Goal: Task Accomplishment & Management: Manage account settings

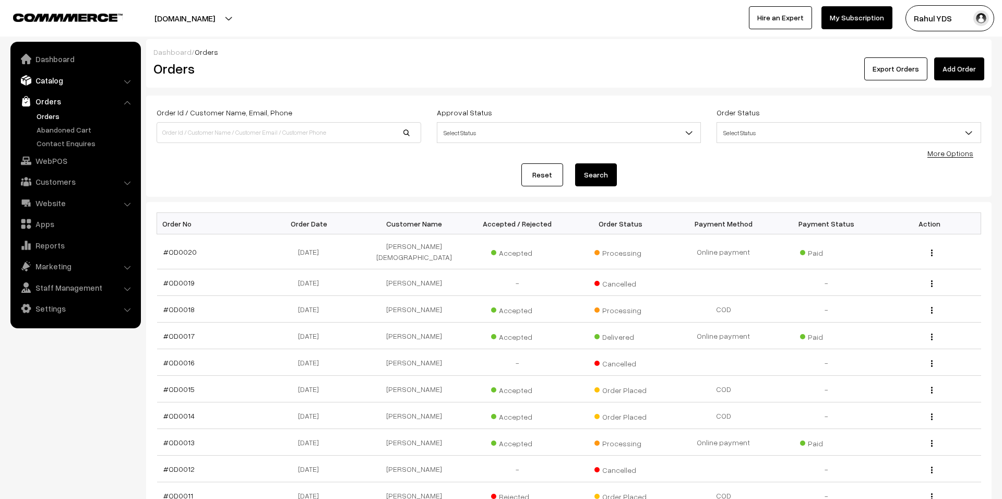
click at [51, 80] on link "Catalog" at bounding box center [75, 80] width 124 height 19
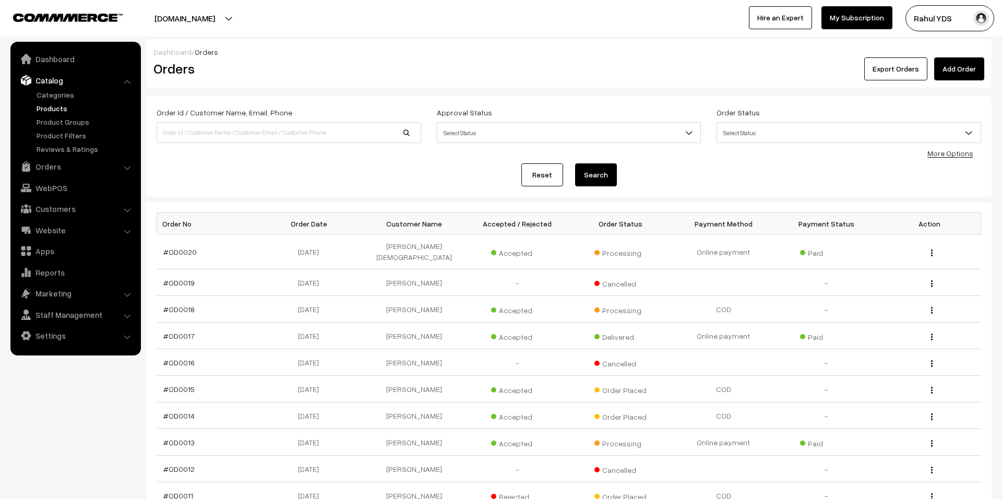
click at [53, 104] on link "Products" at bounding box center [85, 108] width 103 height 11
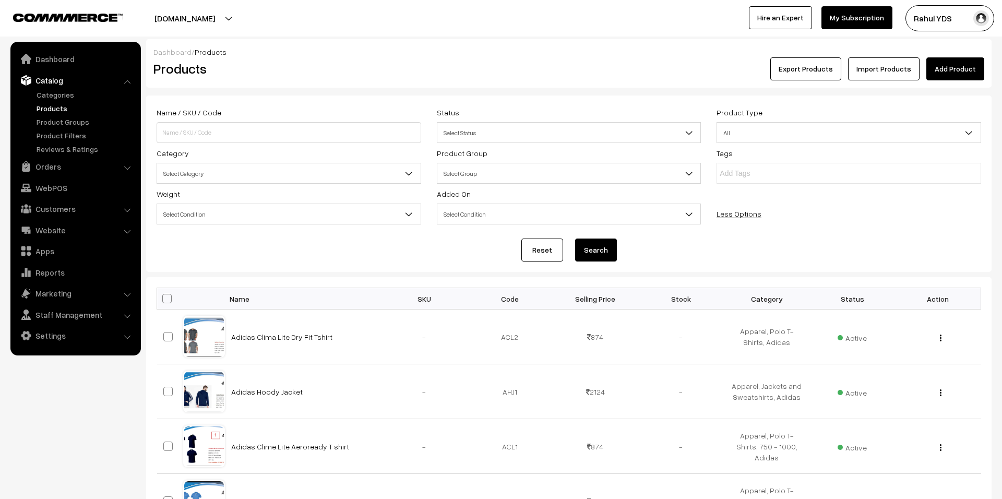
click at [258, 179] on span "Select Category" at bounding box center [289, 173] width 264 height 18
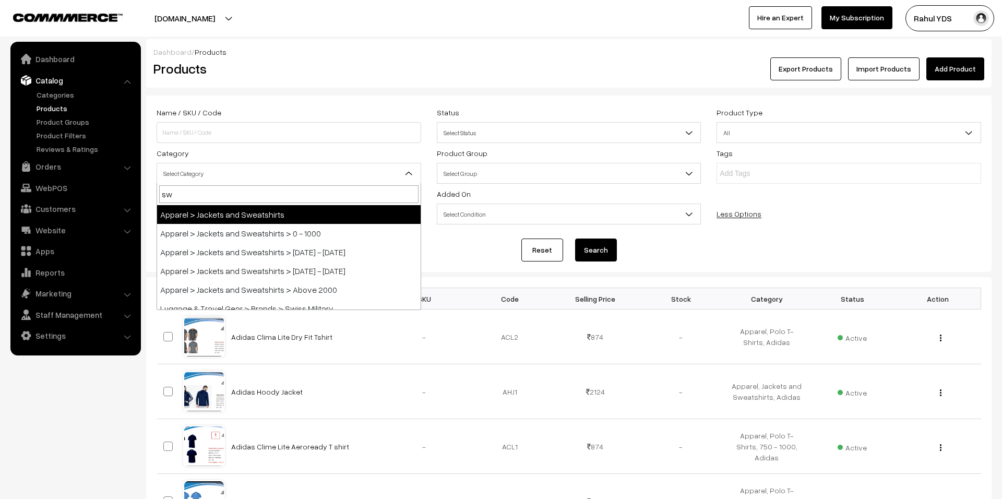
type input "swi"
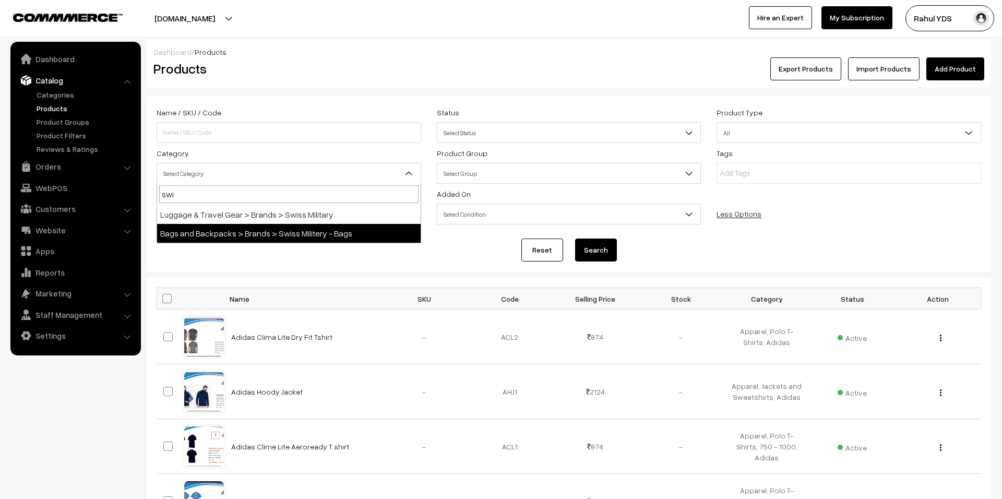
select select "57"
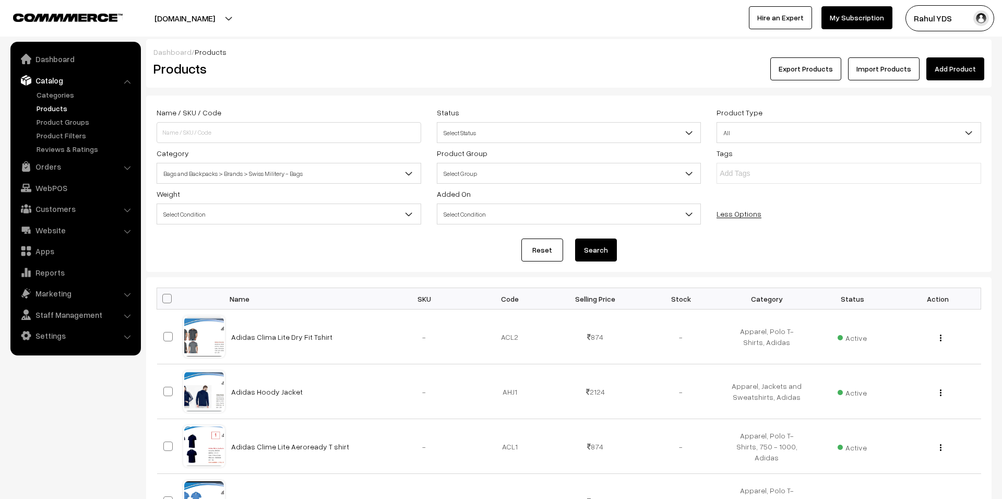
click at [601, 254] on button "Search" at bounding box center [596, 250] width 42 height 23
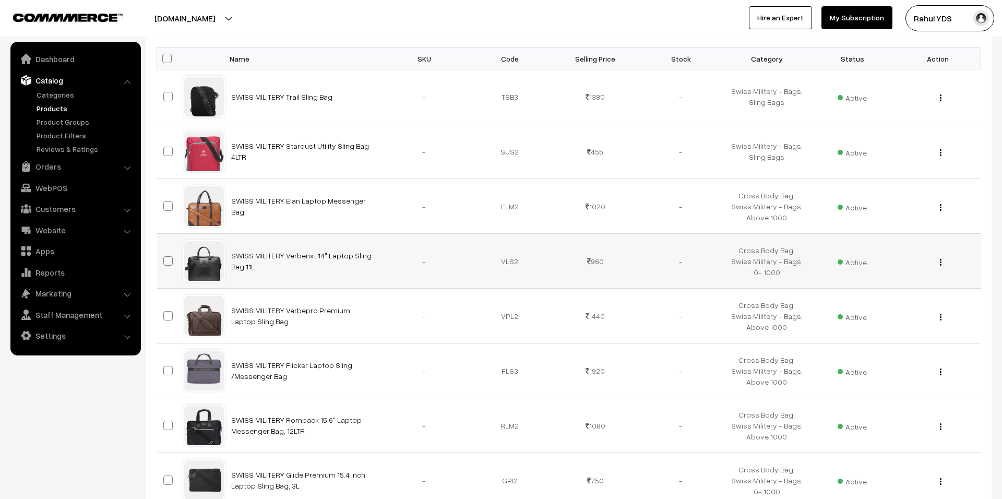
scroll to position [492, 0]
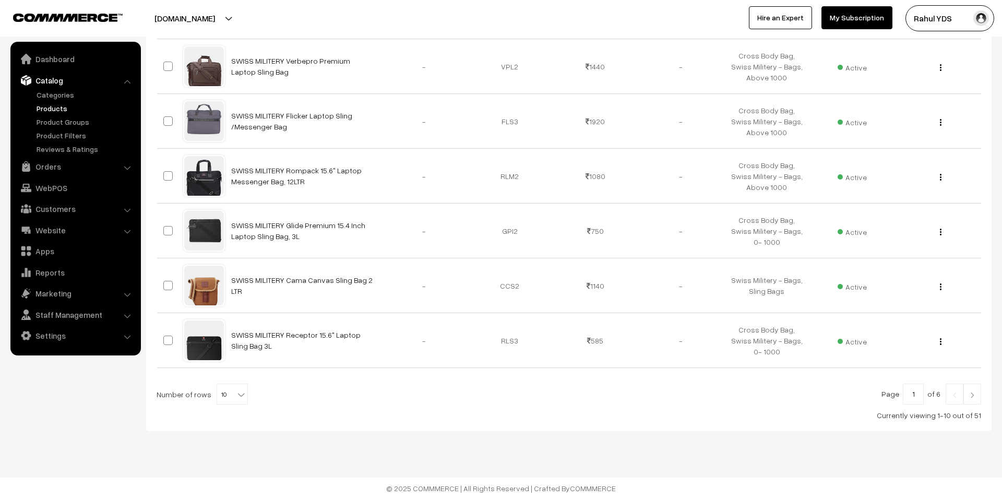
click at [229, 387] on span "10" at bounding box center [232, 394] width 30 height 21
select select "60"
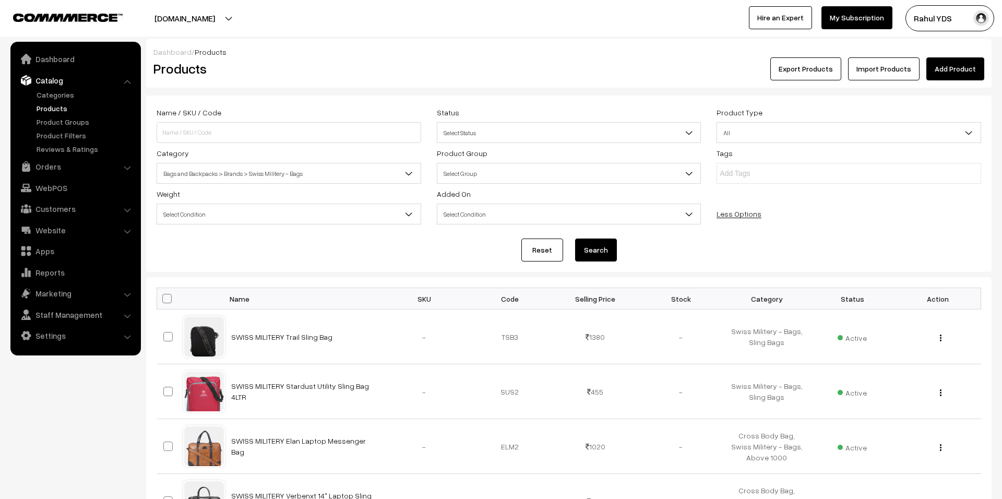
click at [165, 295] on span at bounding box center [166, 298] width 9 height 9
click at [164, 295] on input "checkbox" at bounding box center [160, 298] width 7 height 7
checkbox input "true"
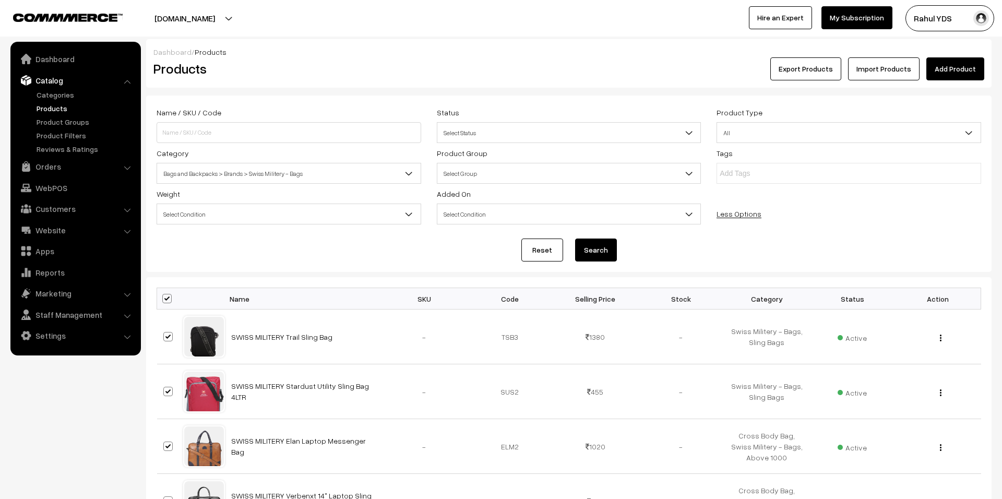
checkbox input "true"
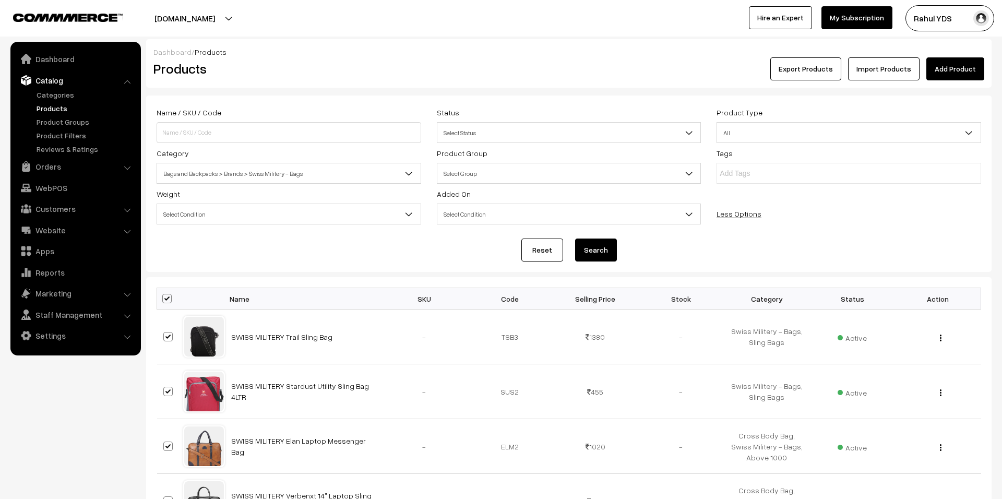
checkbox input "true"
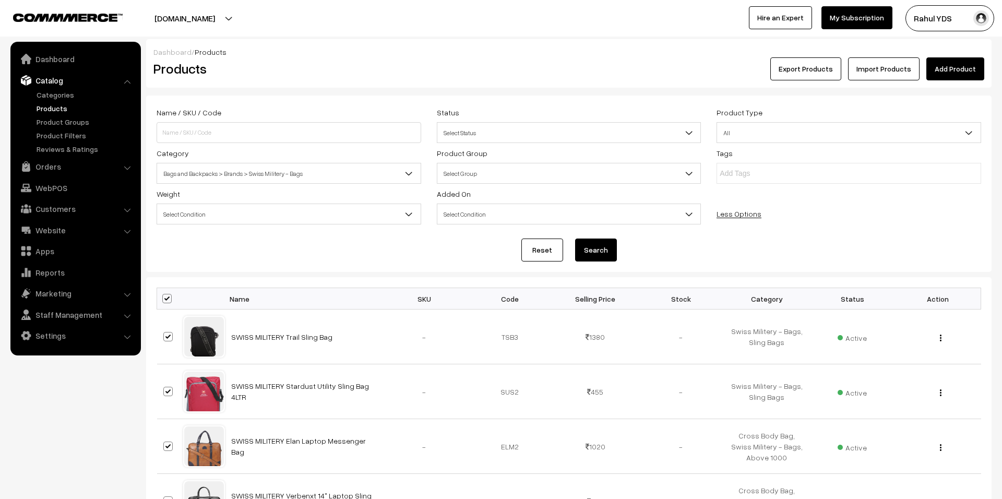
checkbox input "true"
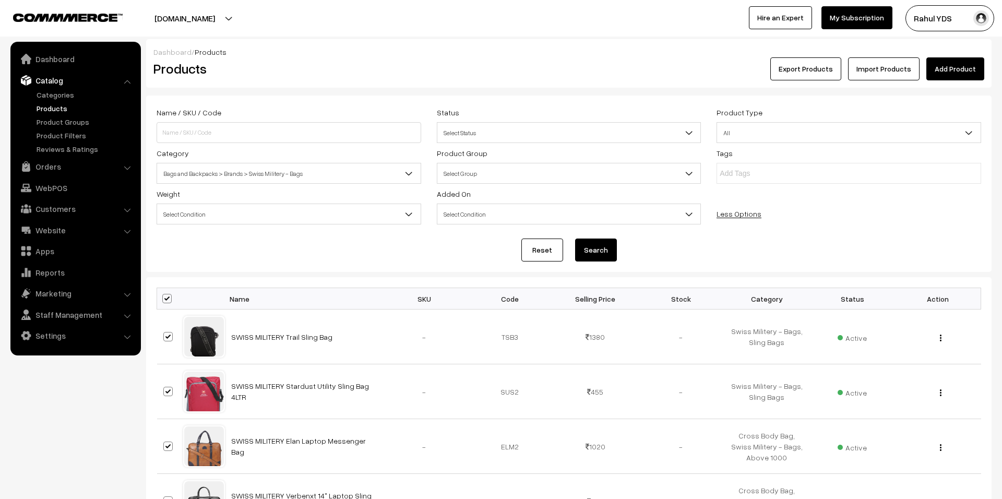
checkbox input "true"
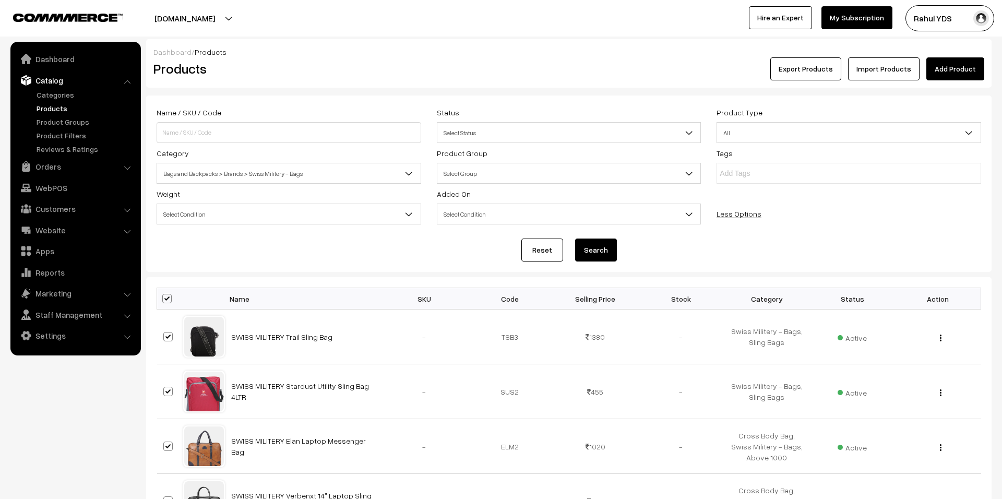
checkbox input "true"
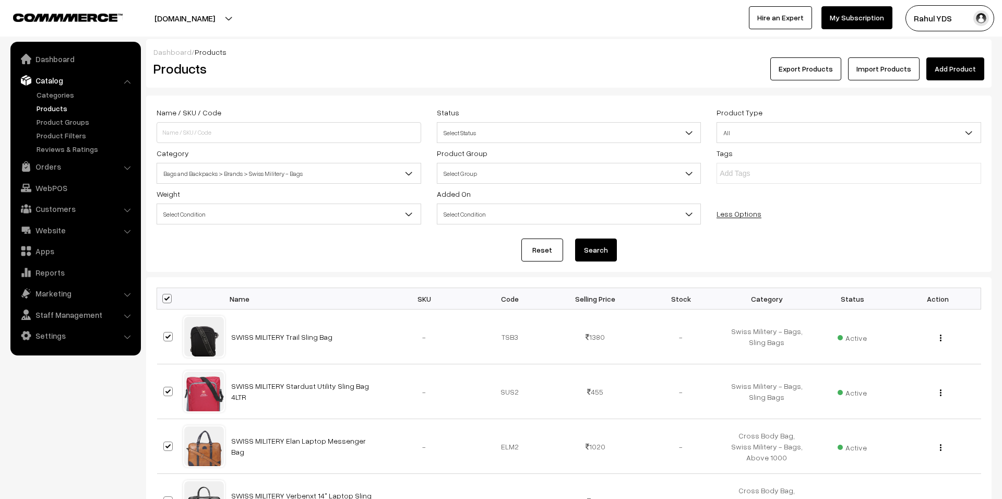
checkbox input "true"
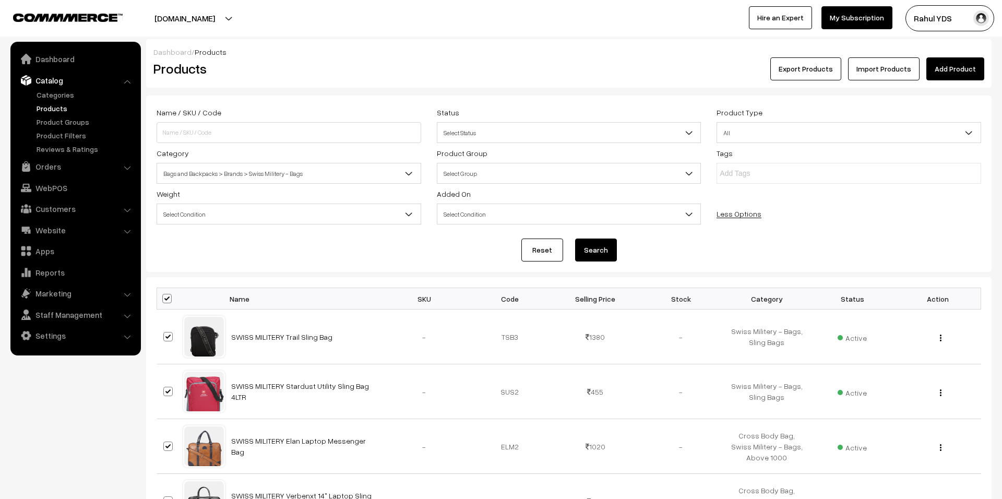
checkbox input "true"
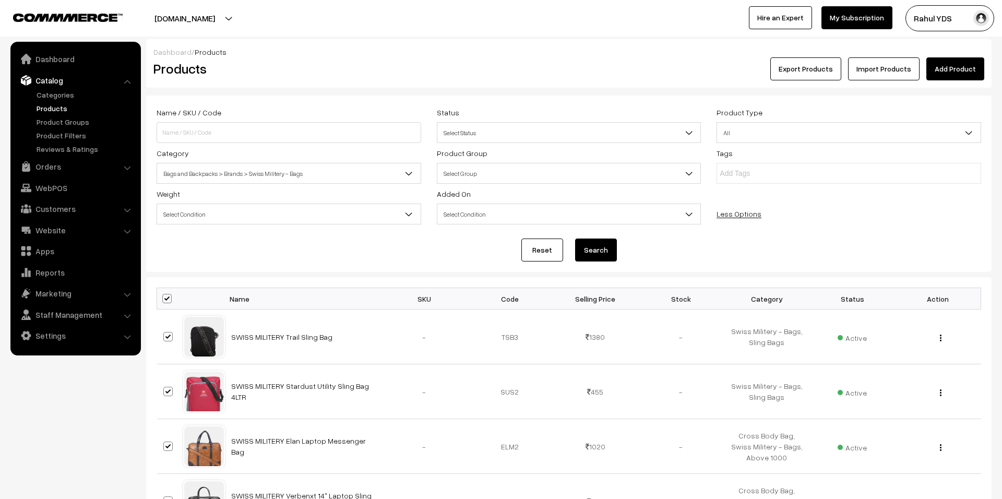
checkbox input "true"
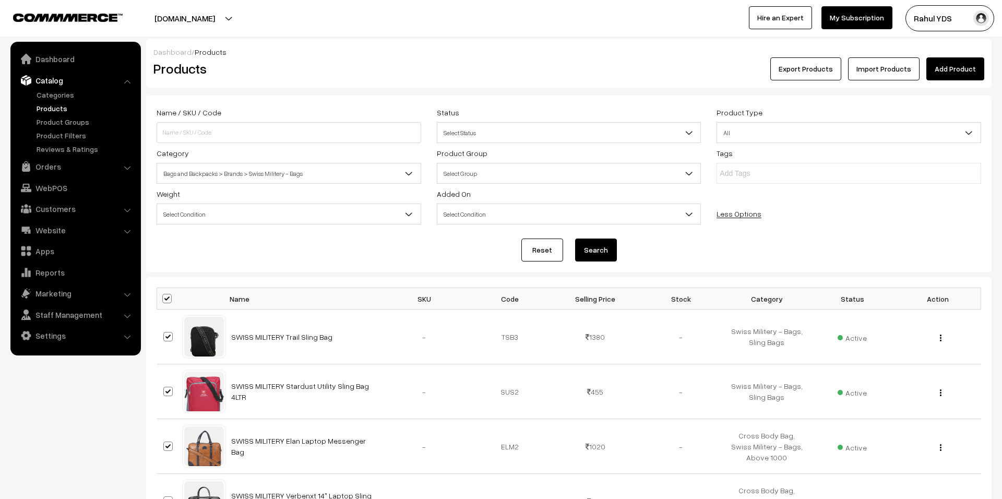
checkbox input "true"
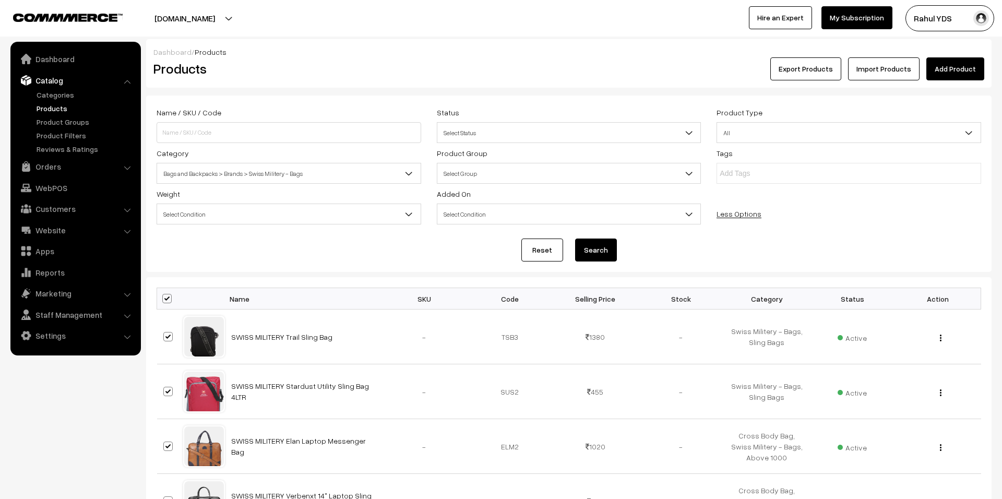
checkbox input "true"
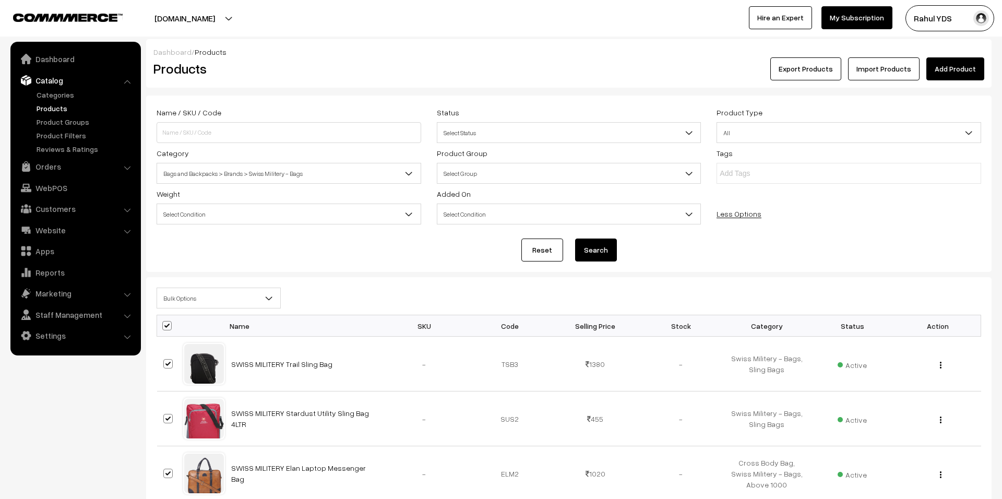
click at [202, 303] on span "Bulk Options" at bounding box center [218, 298] width 123 height 18
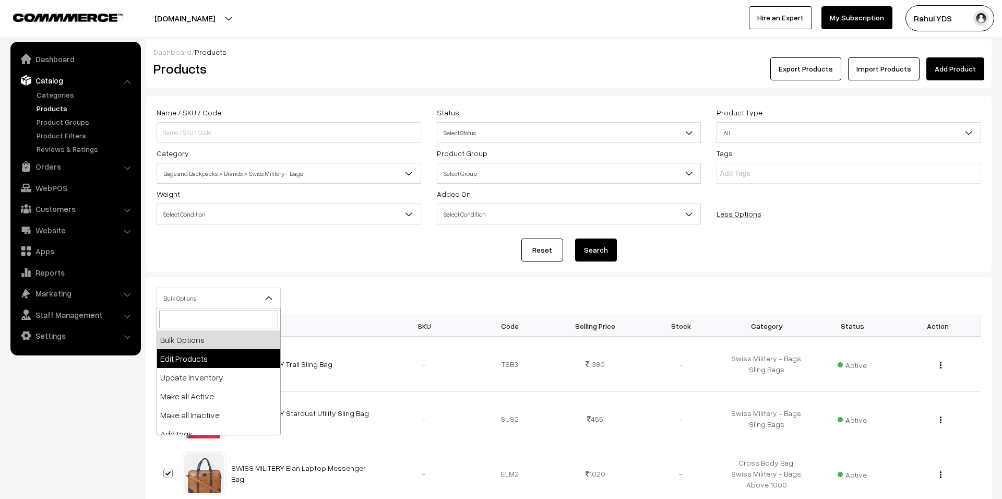
select select "editProduct"
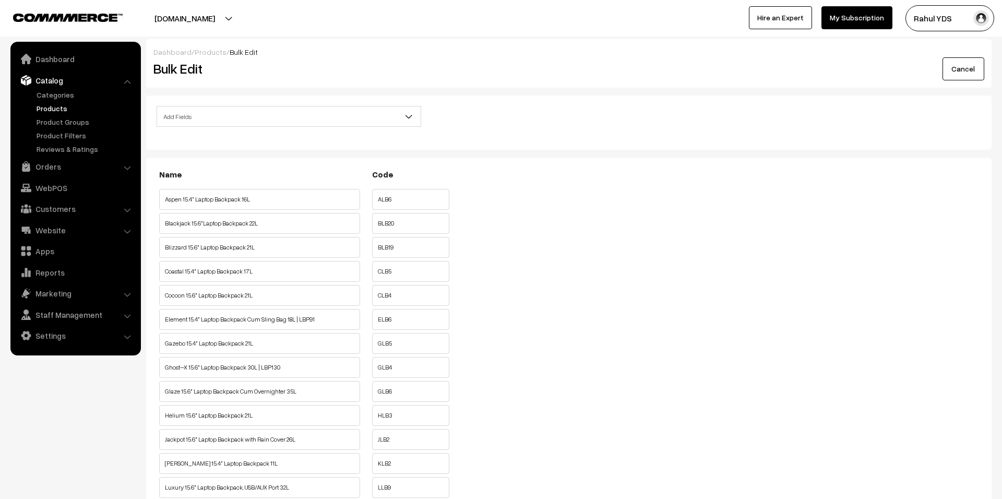
click at [315, 114] on span "Add Fields" at bounding box center [289, 117] width 264 height 18
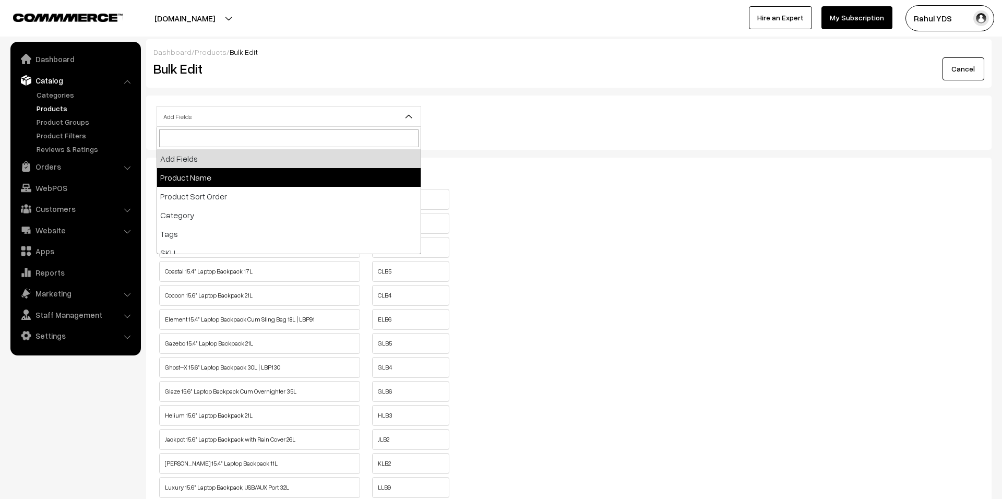
select select "name"
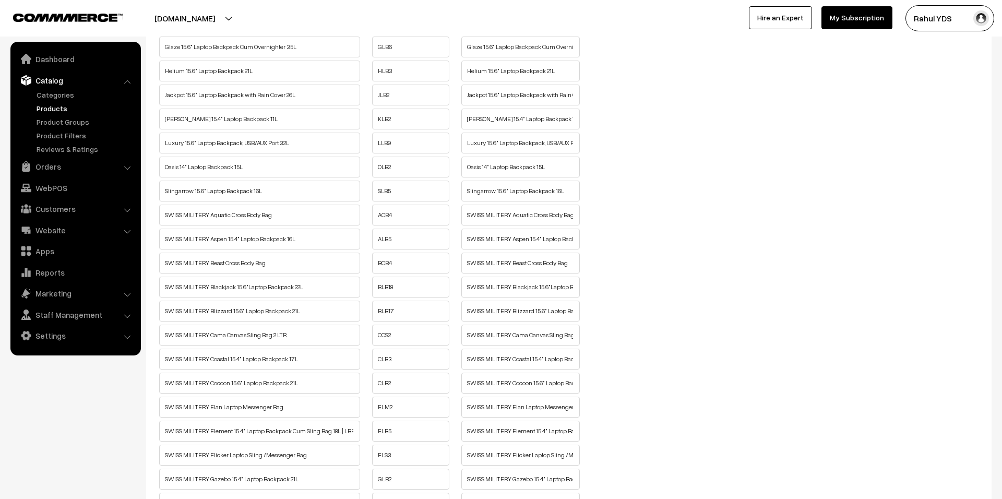
scroll to position [394, 0]
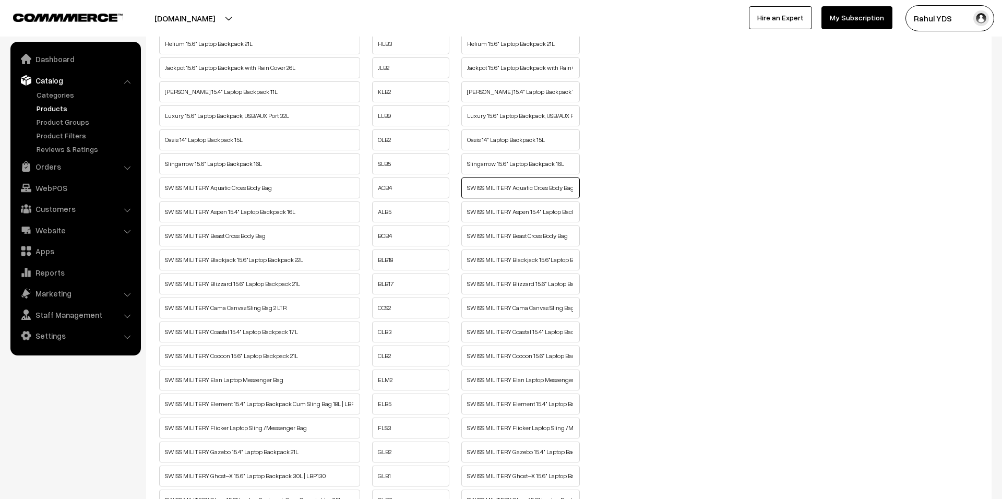
click at [508, 188] on input "SWISS MILITERY Aquatic Cross Body Bag" at bounding box center [520, 187] width 118 height 21
paste input "SWISS MILITARY"
type input "SWISS MILITARY Aquatic Cross Body Bag"
click at [513, 218] on input "SWISS MILITERY Aspen 15.4" Laptop Backpack 16L" at bounding box center [520, 211] width 118 height 21
paste input "SWISS MILITARY"
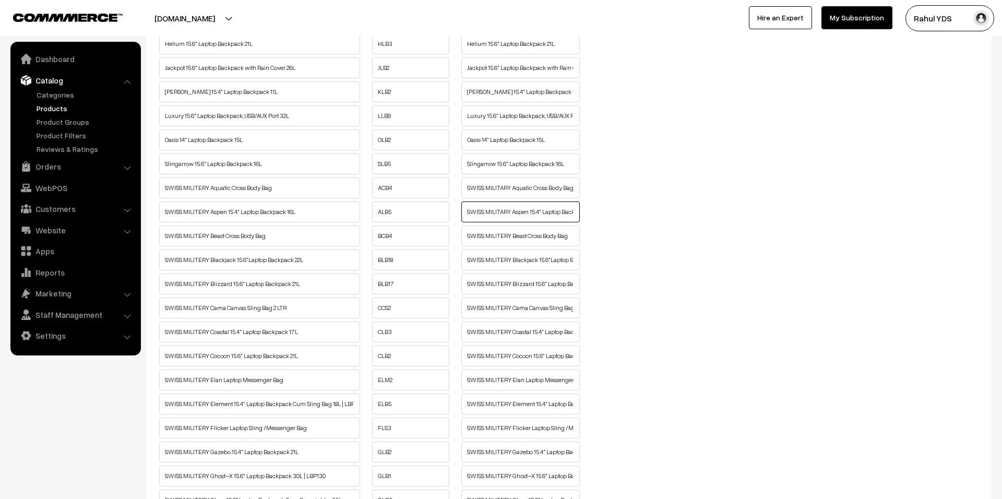
type input "SWISS MILITARY Aspen 15.4" Laptop Backpack 16L"
click at [511, 242] on input "SWISS MILITERY Beast Cross Body Bag" at bounding box center [520, 235] width 118 height 21
paste input "SWISS MILITARY"
type input "SWISS MILITARY Beast Cross Body Bag"
click at [509, 268] on input "SWISS MILITERY Blackjack 15.6"Laptop Backpack 22L" at bounding box center [520, 259] width 118 height 21
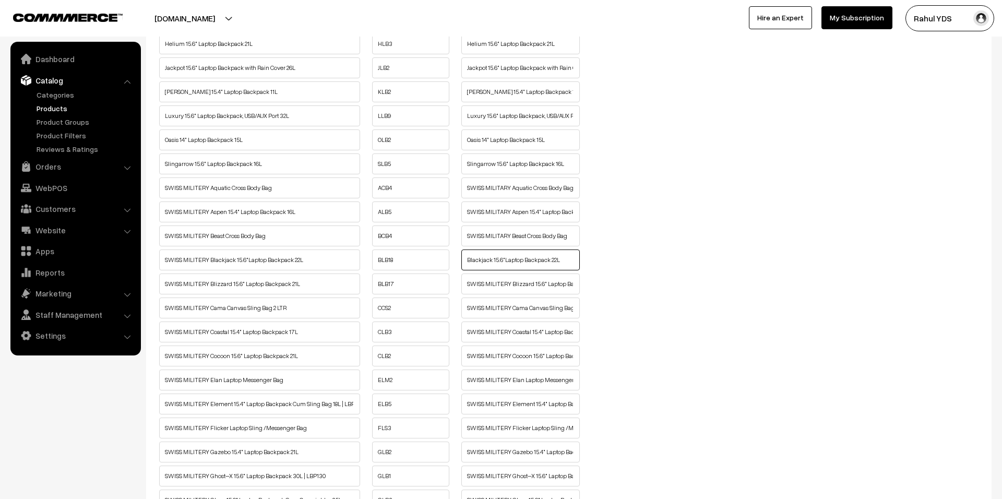
paste input "SWISS MILITARY"
type input "SWISS MILITARY Blackjack 15.6"Laptop Backpack 22L"
click at [507, 290] on input "SWISS MILITERY Blizzard 15.6" Laptop Backpack 21L" at bounding box center [520, 283] width 118 height 21
paste input "SWISS MILITARY"
type input "SWISS MILITARY Blizzard 15.6" Laptop Backpack 21L"
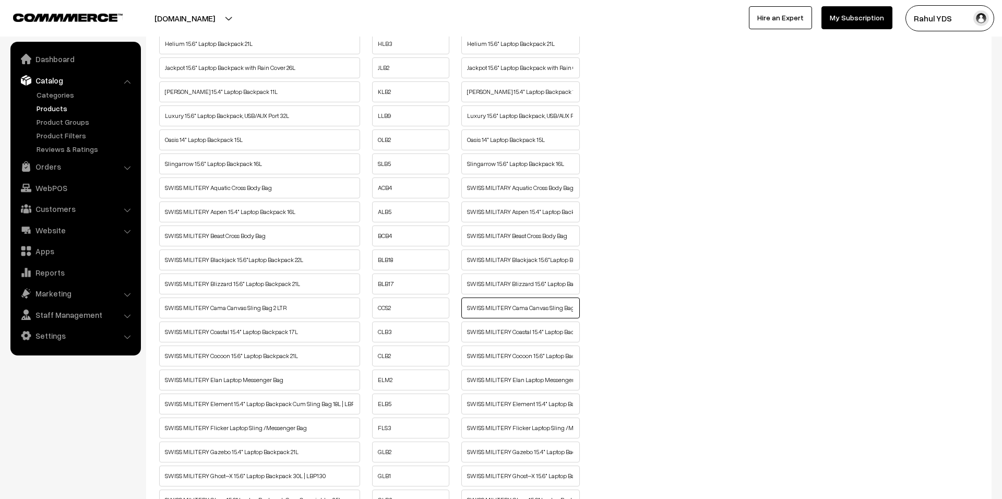
click at [508, 317] on input "SWISS MILITERY Cama Canvas Sling Bag 2 LTR" at bounding box center [520, 307] width 118 height 21
paste input "SWISS MILITARY"
type input "SWISS MILITARY Cama Canvas Sling Bag 2 LTR"
click at [509, 341] on input "SWISS MILITERY Coastal 15.4" Laptop Backpack 17L" at bounding box center [520, 332] width 118 height 21
paste input "SWISS MILITARY"
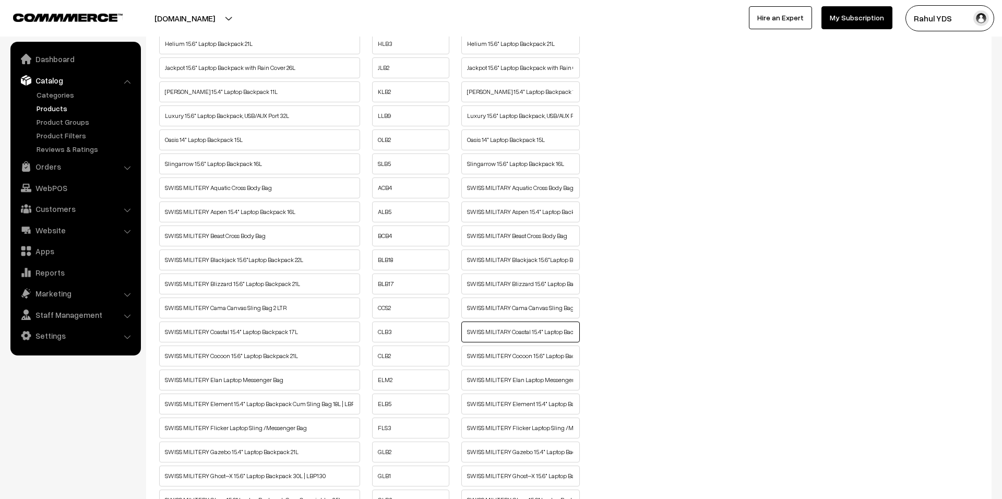
type input "SWISS MILITARY Coastal 15.4" Laptop Backpack 17L"
click at [509, 363] on input "SWISS MILITERY Cocoon 15.6" Laptop Backpack 21L" at bounding box center [520, 356] width 118 height 21
paste input "SWISS MILITARY"
type input "SWISS MILITARY Cocoon 15.6" Laptop Backpack 21L"
click at [510, 390] on input "SWISS MILITERY Elan Laptop Messenger Bag" at bounding box center [520, 380] width 118 height 21
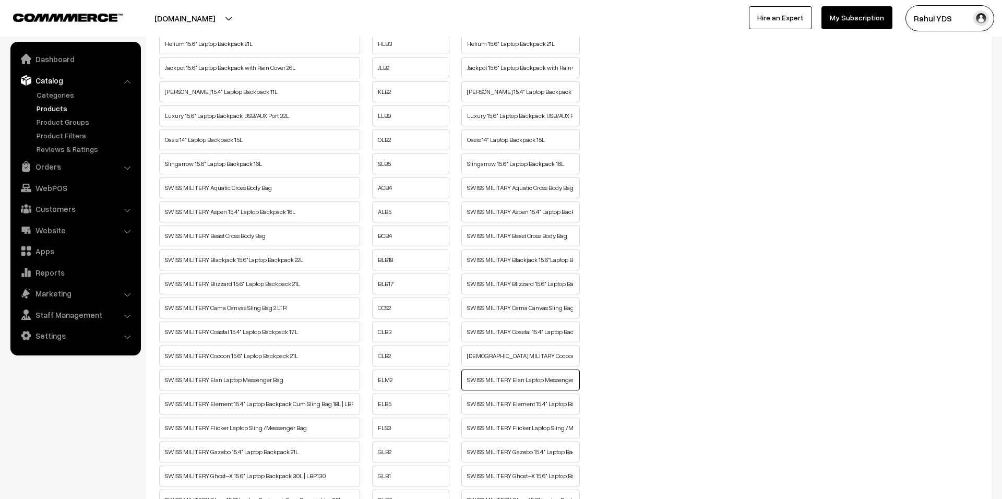
click at [508, 386] on input "SWISS MILITERY Elan Laptop Messenger Bag" at bounding box center [520, 380] width 118 height 21
paste input "SWISS MILITARY"
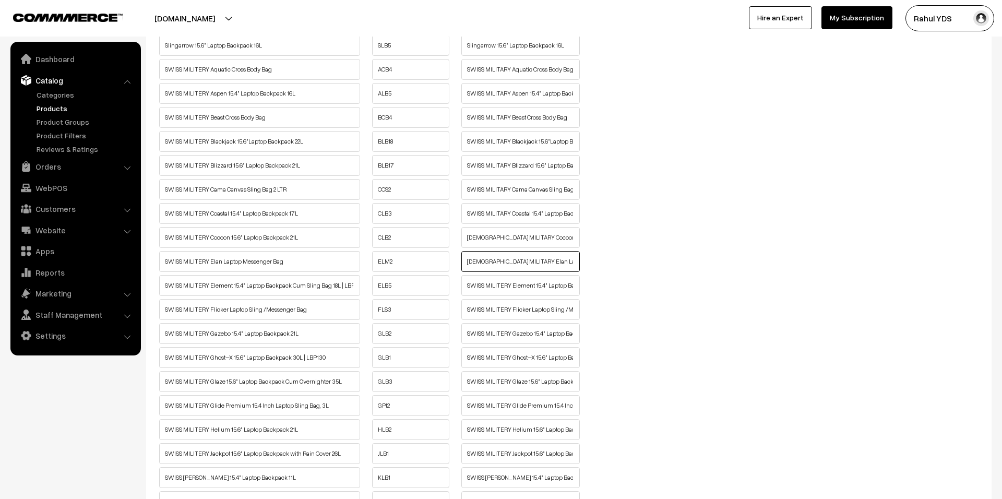
scroll to position [518, 0]
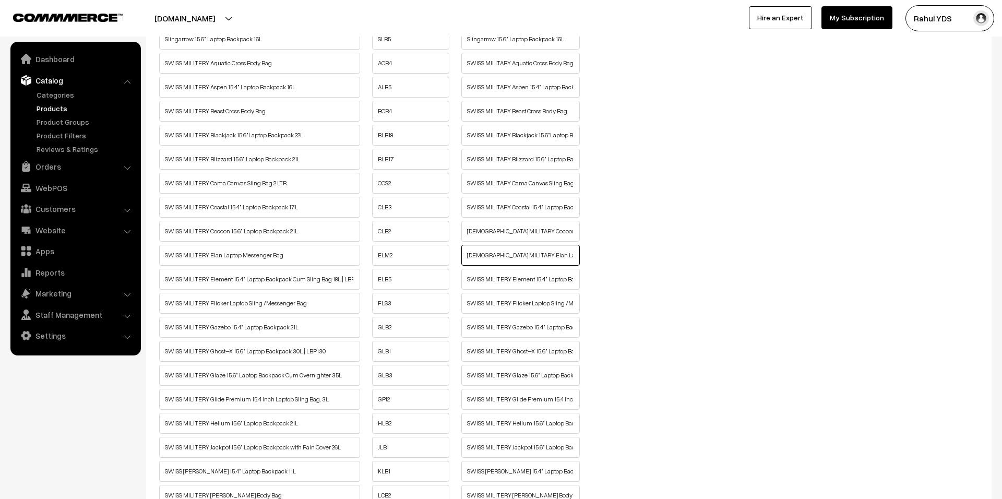
type input "SWISS MILITARY Elan Laptop Messenger Bag"
click at [511, 287] on input "SWISS MILITERY Element 15.4" Laptop Backpack Cum Sling Bag 18L | LBP91" at bounding box center [520, 279] width 118 height 21
paste input "SWISS MILITARY"
type input "SWISS MILITARY Element 15.4" Laptop Backpack Cum Sling Bag 18L | LBP91"
click at [509, 313] on input "SWISS MILITERY Flicker Laptop Sling /Messenger Bag" at bounding box center [520, 303] width 118 height 21
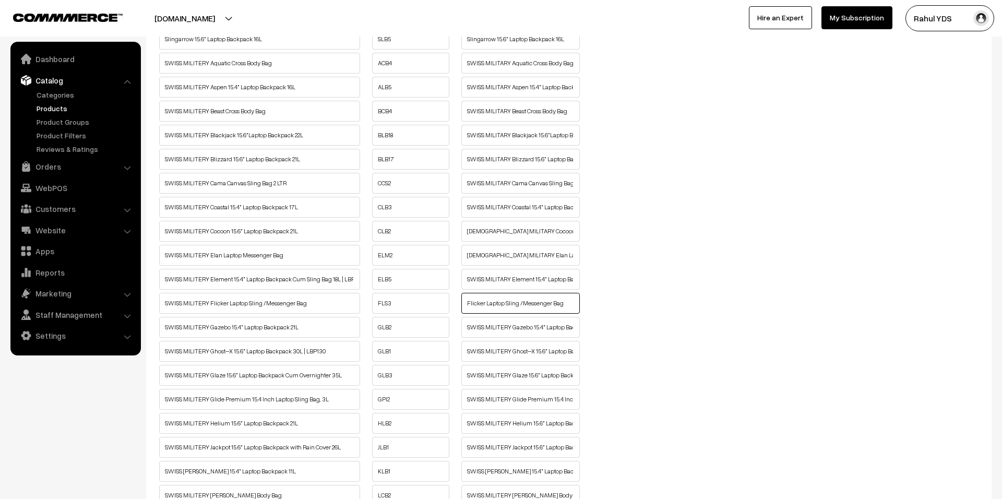
paste input "SWISS MILITARY"
type input "SWISS MILITARY Flicker Laptop Sling /Messenger Bag"
click at [509, 336] on input "SWISS MILITERY Gazebo 15.4" Laptop Backpack 21L" at bounding box center [520, 327] width 118 height 21
paste input "SWISS MILITARY"
type input "SWISS MILITARY Gazebo 15.4" Laptop Backpack 21L"
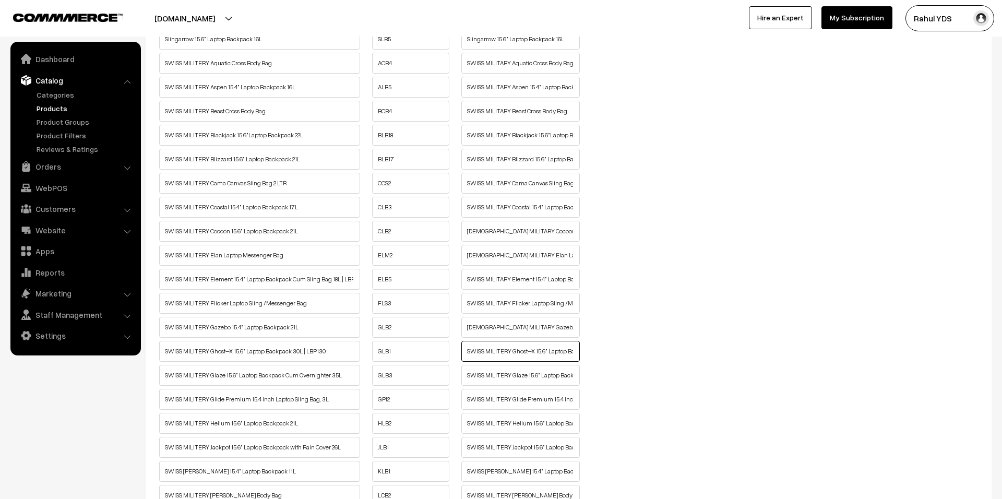
click at [508, 356] on input "SWISS MILITERY Ghost–X 15.6" Laptop Backpack 30L | LBP130" at bounding box center [520, 351] width 118 height 21
paste input "SWISS MILITARY"
type input "SWISS MILITARY Ghost–X 15.6" Laptop Backpack 30L | LBP130"
click at [508, 386] on input "SWISS MILITERY Glaze 15.6" Laptop Backpack Cum Overnighter 35L" at bounding box center [520, 375] width 118 height 21
paste input "SWISS MILITARY"
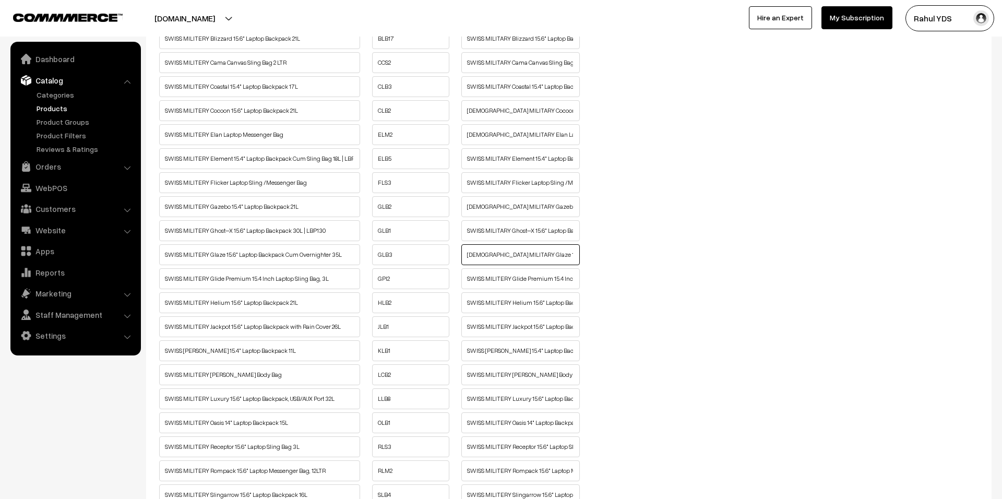
scroll to position [641, 0]
type input "SWISS MILITARY Glaze 15.6" Laptop Backpack Cum Overnighter 35L"
click at [507, 287] on input "SWISS MILITERY Glide Premium 15.4 Inch Laptop Sling Bag, 3L" at bounding box center [520, 276] width 118 height 21
paste input "SWISS MILITARY"
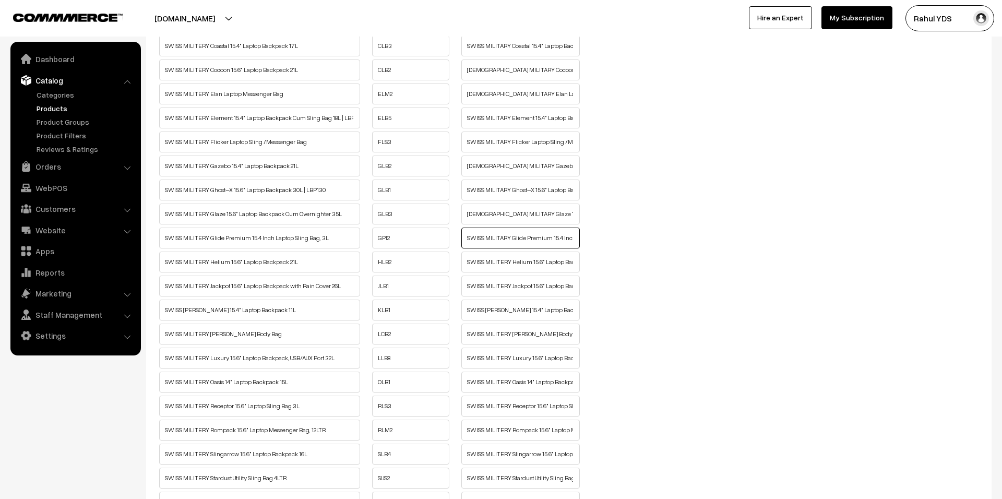
scroll to position [685, 0]
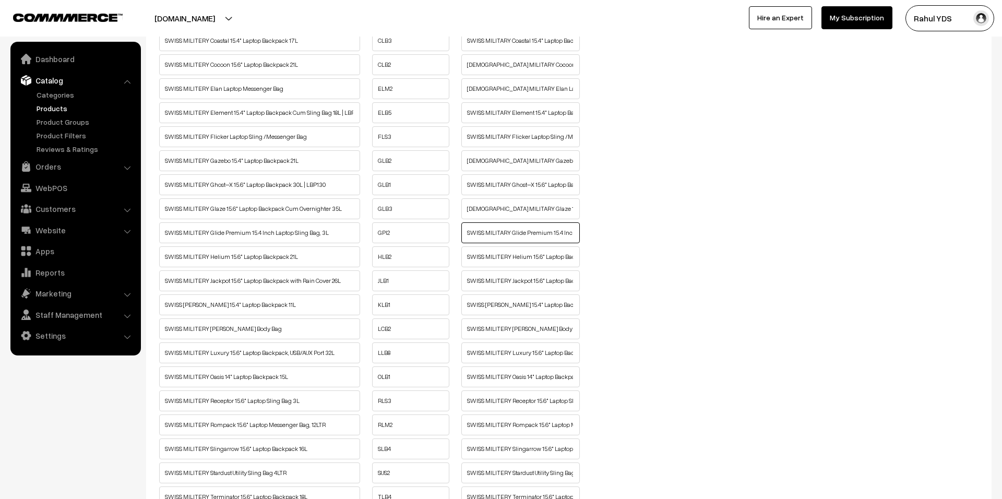
type input "SWISS MILITARY Glide Premium 15.4 Inch Laptop Sling Bag, 3L"
click at [510, 267] on input "SWISS MILITERY Helium 15.6" Laptop Backpack 21L" at bounding box center [520, 256] width 118 height 21
paste input "SWISS MILITARY"
type input "SWISS MILITARY Helium 15.6" Laptop Backpack 21L"
click at [510, 289] on input "SWISS MILITERY Jackpot 15.6" Laptop Backpack with Rain Cover 26L" at bounding box center [520, 280] width 118 height 21
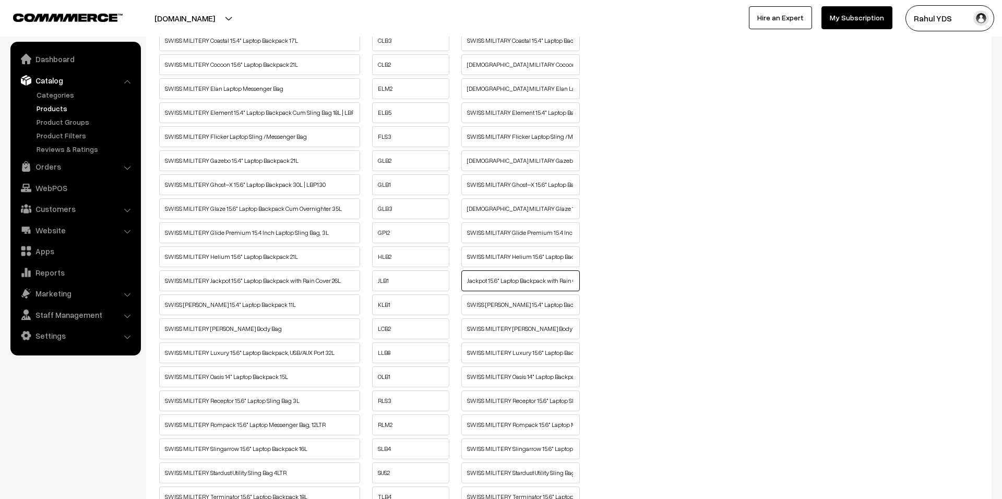
paste input "SWISS MILITARY"
type input "SWISS MILITARY Jackpot 15.6" Laptop Backpack with Rain Cover 26L"
click at [509, 313] on input "SWISS MILITERY Knox 15.4" Laptop Backpack 11L" at bounding box center [520, 304] width 118 height 21
paste input "SWISS MILITARY"
type input "SWISS MILITARY Knox 15.4" Laptop Backpack 11L"
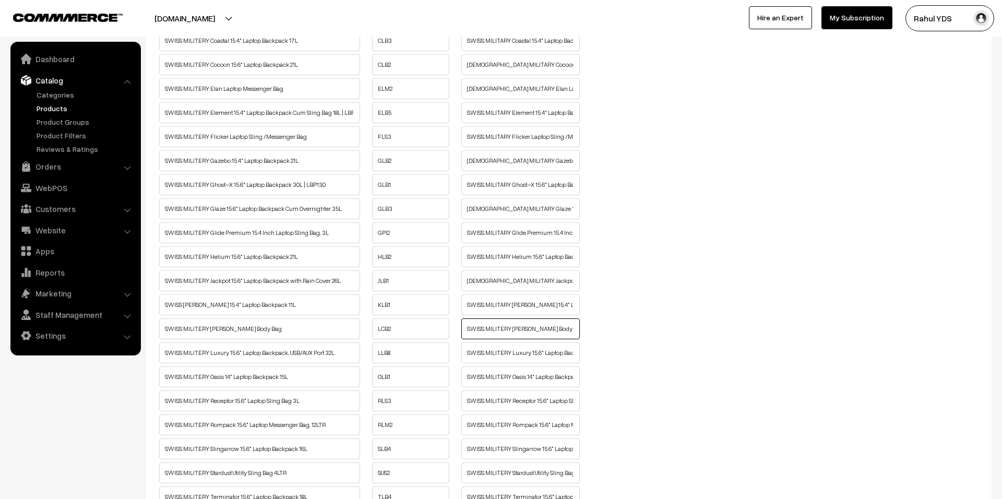
click at [510, 339] on input "SWISS MILITERY Lucas Cross Body Bag" at bounding box center [520, 328] width 118 height 21
paste input "SWISS MILITARY"
type input "SWISS MILITARYLucas Cross Body Bag"
click at [510, 363] on input "SWISS MILITERY Luxury 15.6" Laptop Backpack, USB/AUX Port 32L" at bounding box center [520, 352] width 118 height 21
paste input "SWISS MILITARY"
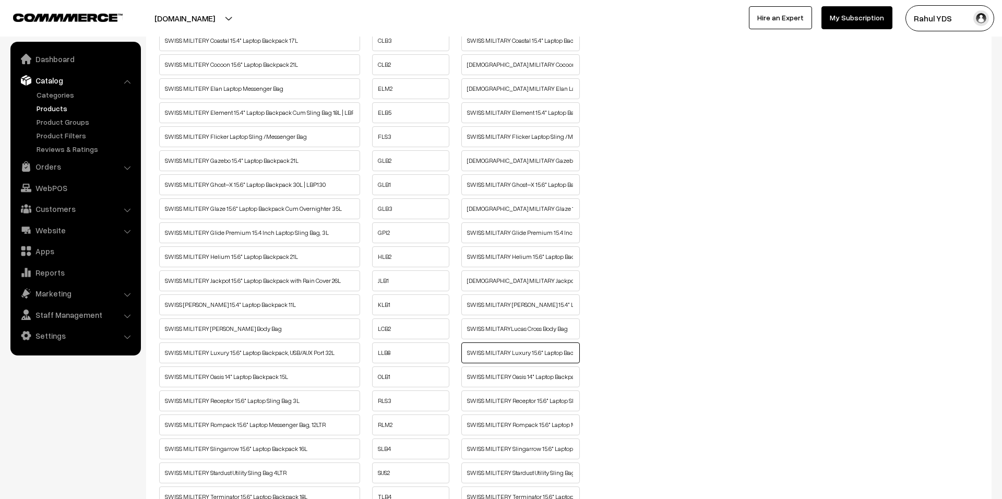
type input "SWISS MILITARY Luxury 15.6" Laptop Backpack, USB/AUX Port 32L"
click at [509, 386] on input "SWISS MILITERY Oasis 14" Laptop Backpack 15L" at bounding box center [520, 376] width 118 height 21
paste input "SWISS MILITARY"
type input "SWISS MILITARY Oasis 14" Laptop Backpack 15L"
click at [509, 411] on input "SWISS MILITERY Receptor 15.6" Laptop Sling Bag 3L" at bounding box center [520, 400] width 118 height 21
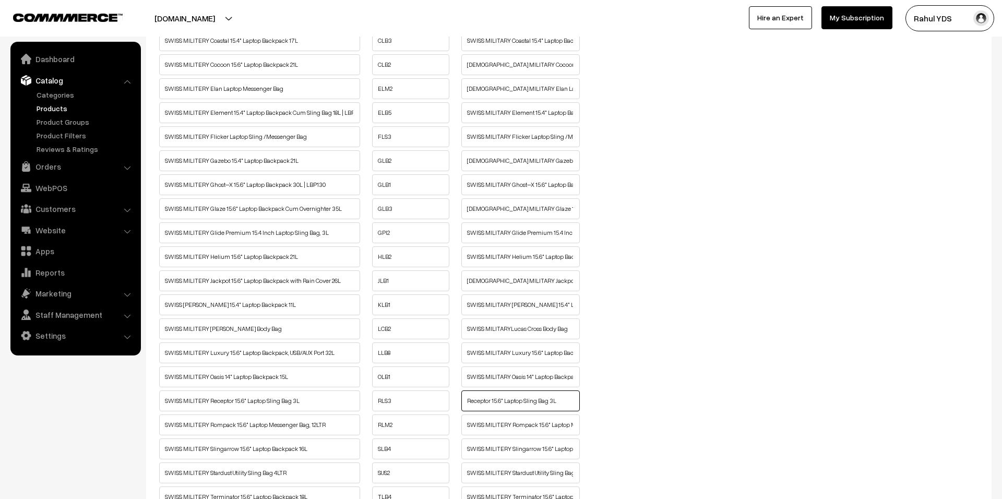
paste input "SWISS MILITARY"
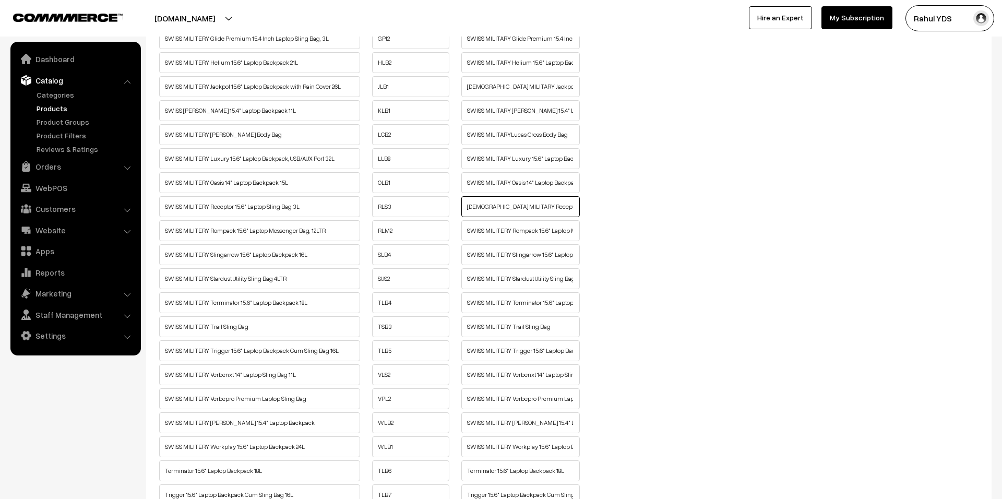
scroll to position [901, 0]
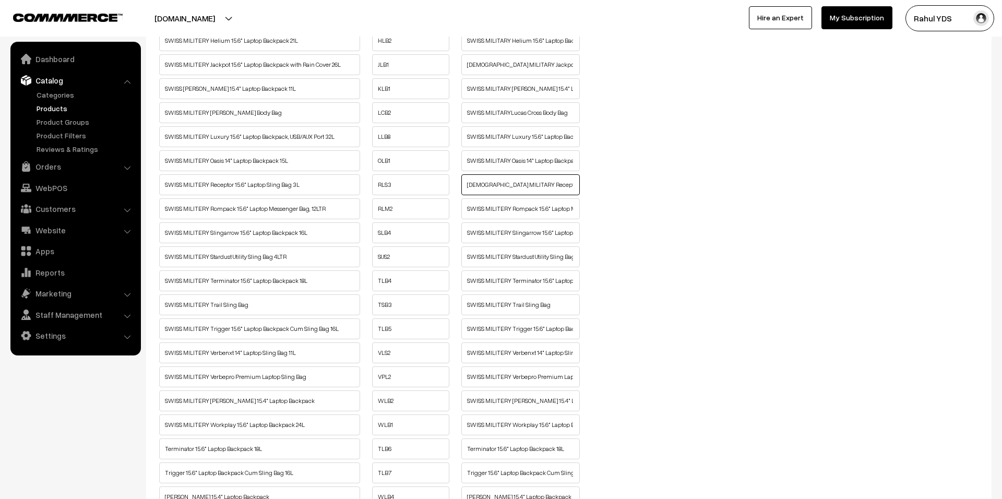
type input "SWISS MILITARY Receptor 15.6" Laptop Sling Bag 3L"
click at [508, 219] on input "SWISS MILITERY Rompack 15.6" Laptop Messenger Bag, 12LTR" at bounding box center [520, 208] width 118 height 21
paste input "SWISS MILITARY"
type input "SWISS MILITARY Rompack 15.6" Laptop Messenger Bag, 12LTR"
click at [509, 243] on input "SWISS MILITERY Slingarrow 15.6" Laptop Backpack 16L" at bounding box center [520, 232] width 118 height 21
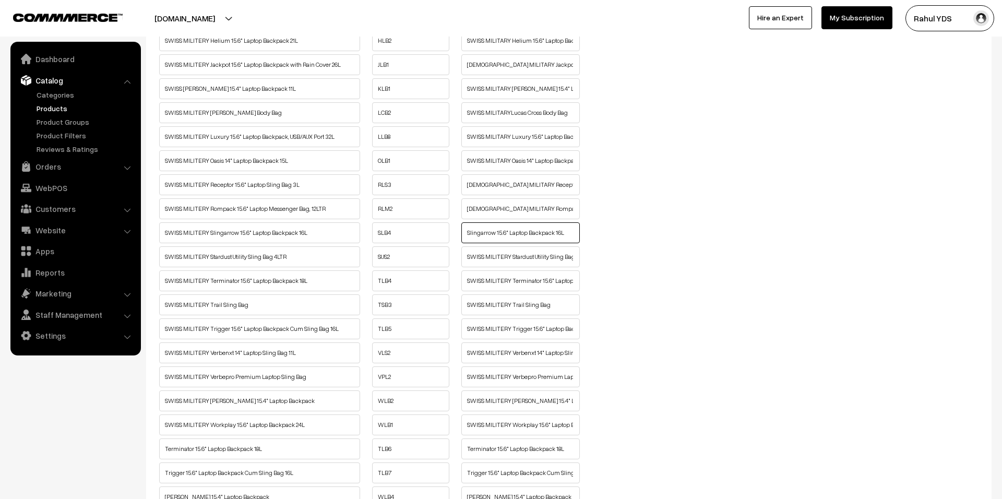
paste input "SWISS MILITARY"
type input "SWISS MILITARY Slingarrow 15.6" Laptop Backpack 16L"
click at [510, 267] on input "SWISS MILITERY Stardust Utility Sling Bag 4LTR" at bounding box center [520, 256] width 118 height 21
paste input "SWISS MILITARY"
type input "SWISS MILITARY Stardust Utility Sling Bag 4LTR"
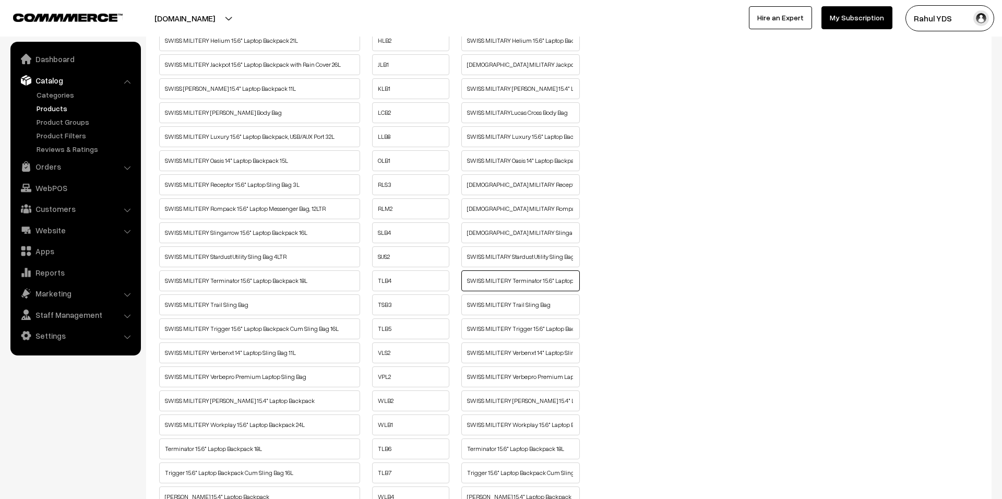
click at [509, 291] on input "SWISS MILITERY Terminator 15.6" Laptop Backpack 18L" at bounding box center [520, 280] width 118 height 21
paste input "SWISS MILITARY"
type input "SWISS MILITARY Terminator 15.6" Laptop Backpack 18L"
click at [507, 315] on input "SWISS MILITERY Trail Sling Bag" at bounding box center [520, 304] width 118 height 21
paste input "SWISS MILITARY"
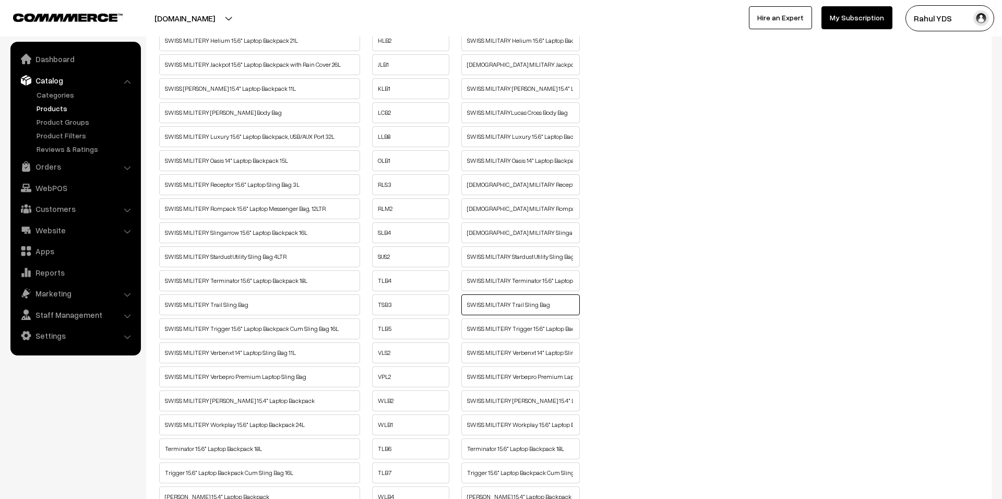
type input "SWISS MILITARY Trail Sling Bag"
click at [508, 339] on input "SWISS MILITERY Trigger 15.6" Laptop Backpack Cum Sling Bag 16L" at bounding box center [520, 328] width 118 height 21
paste input "SWISS MILITARY"
type input "SWISS MILITARY Trigger 15.6" Laptop Backpack Cum Sling Bag 16L"
click at [510, 363] on input "SWISS MILITERY Verbenxt 14" Laptop Sling Bag 11L" at bounding box center [520, 352] width 118 height 21
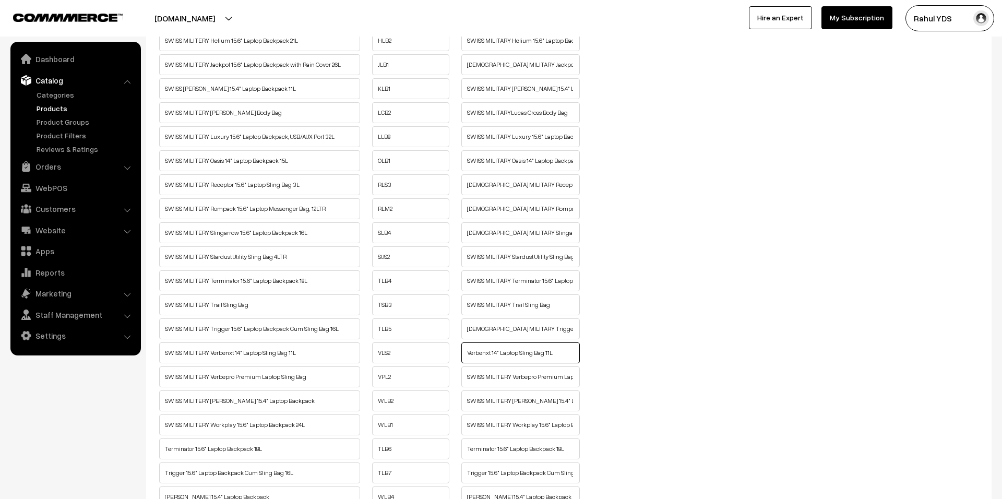
paste input "SWISS MILITARY"
type input "SWISS MILITARY Verbenxt 14" Laptop Sling Bag 11L"
click at [508, 387] on input "SWISS MILITERY Verbepro Premium Laptop Sling Bag" at bounding box center [520, 376] width 118 height 21
paste input "SWISS MILITARY"
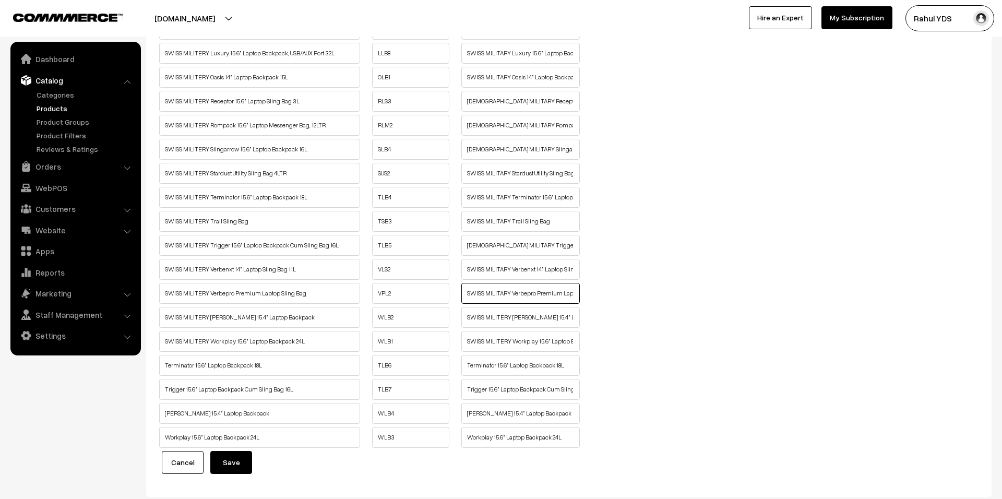
scroll to position [986, 0]
type input "SWISS MILITARY Verbepro Premium Laptop Sling Bag"
click at [506, 326] on input "SWISS MILITERY Wesley 15.4" Laptop Backpack" at bounding box center [520, 315] width 118 height 21
paste input "SWISS MILITARY"
type input "SWISS MILITARY Wesley 15.4" Laptop Backpack"
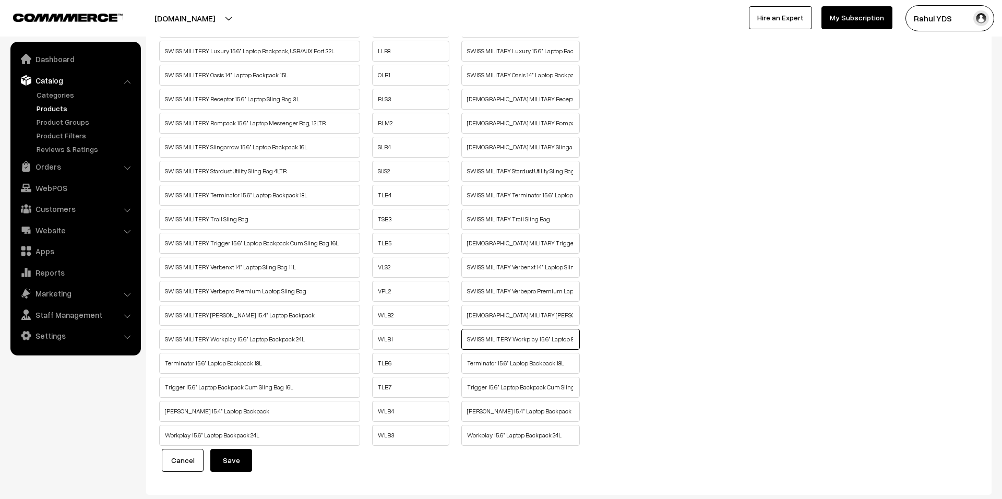
click at [510, 350] on input "SWISS MILITERY Workplay 15.6" Laptop Backpack 24L" at bounding box center [520, 339] width 118 height 21
paste input "SWISS MILITARY"
type input "SWISS MILITARY Workplay 15.6" Laptop Backpack 24L"
click at [466, 374] on input "Terminator 15.6" Laptop Backpack 18L" at bounding box center [520, 363] width 118 height 21
paste input "SWISS MILITARY"
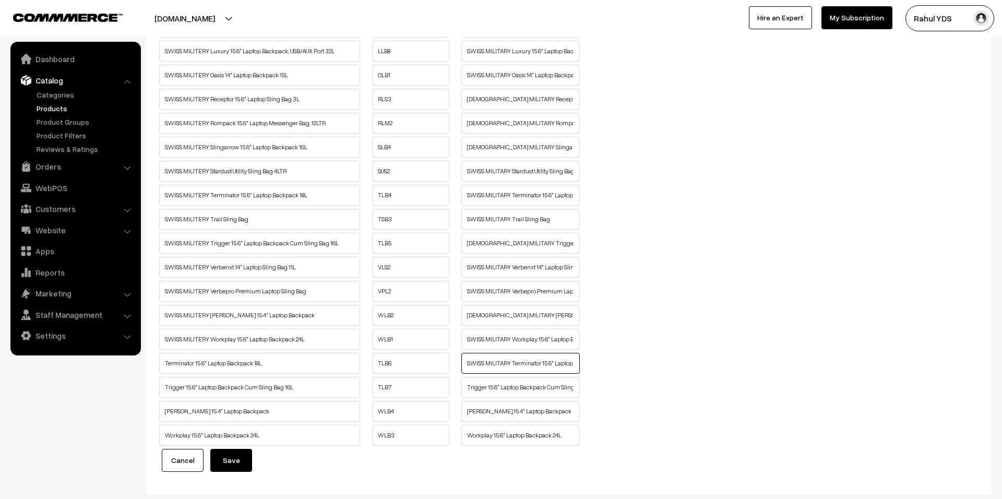
type input "SWISS MILITARY Terminator 15.6" Laptop Backpack 18L"
click at [466, 398] on input "Trigger 15.6" Laptop Backpack Cum Sling Bag 16L" at bounding box center [520, 387] width 118 height 21
paste input "SWISS MILITARY"
type input "SWISS MILITARY Trigger 15.6" Laptop Backpack Cum Sling Bag 16L"
click at [468, 422] on input "Wesley 15.4" Laptop Backpack" at bounding box center [520, 411] width 118 height 21
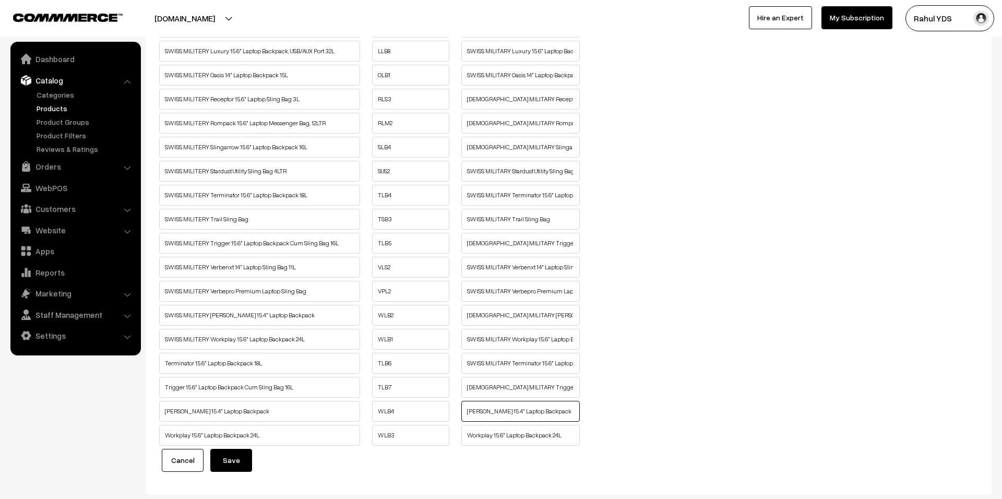
paste input "SWISS MILITARY"
type input "SWISS MILITARY Wesley 15.4" Laptop Backpack"
click at [468, 446] on input "Workplay 15.6" Laptop Backpack 24L" at bounding box center [520, 435] width 118 height 21
paste input "SWISS MILITARY"
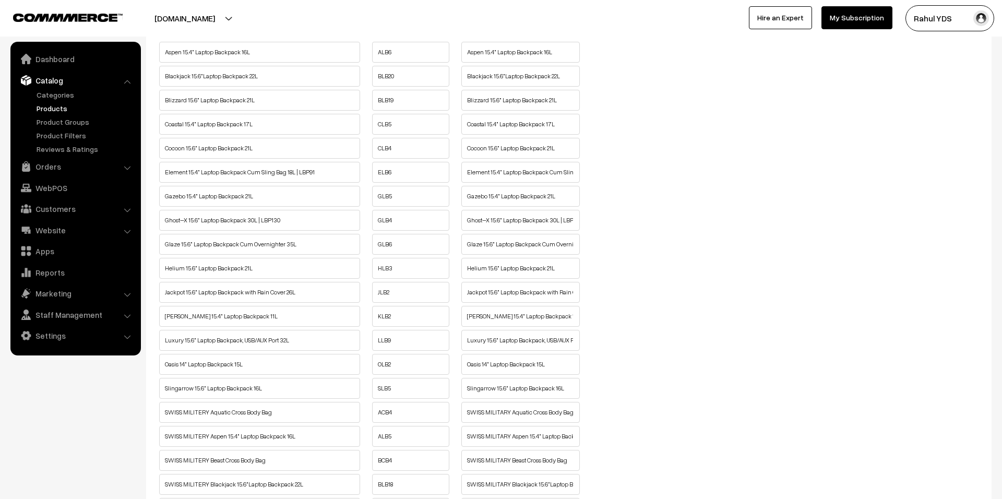
scroll to position [0, 0]
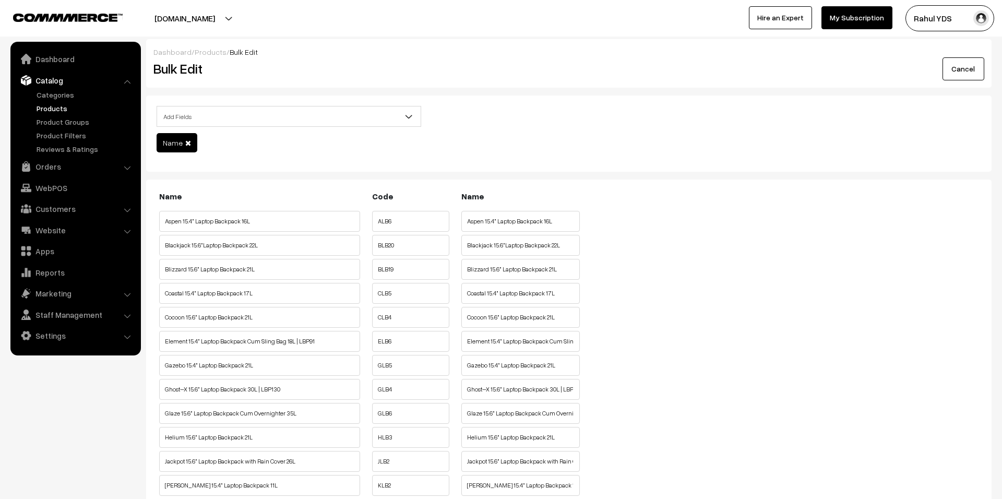
type input "SWISS MILITARY Workplay 15.6" Laptop Backpack 24L"
click at [467, 223] on input "Aspen 15.4" Laptop Backpack 16L" at bounding box center [520, 221] width 118 height 21
paste input "SWISS MILITARY"
type input "SWISS MILITARY Aspen 15.4" Laptop Backpack 16L"
click at [467, 244] on input "Blackjack 15.6"Laptop Backpack 22L" at bounding box center [520, 245] width 118 height 21
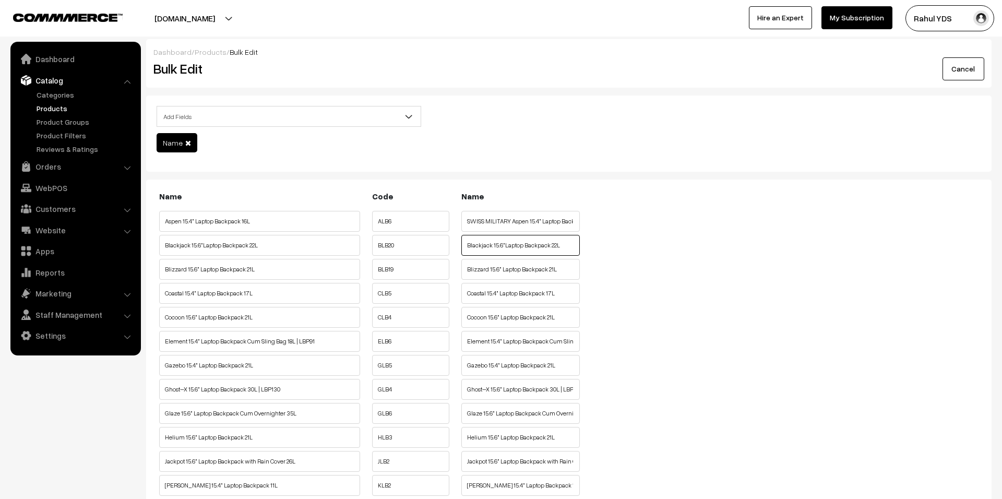
paste input "SWISS MILITARY"
type input "SWISS MILITARY Blackjack 15.6"Laptop Backpack 22L"
click at [465, 270] on input "Blizzard 15.6" Laptop Backpack 21L" at bounding box center [520, 269] width 118 height 21
paste input "SWISS MILITARY"
type input "SWISS MILITARY Blizzard 15.6" Laptop Backpack 21L"
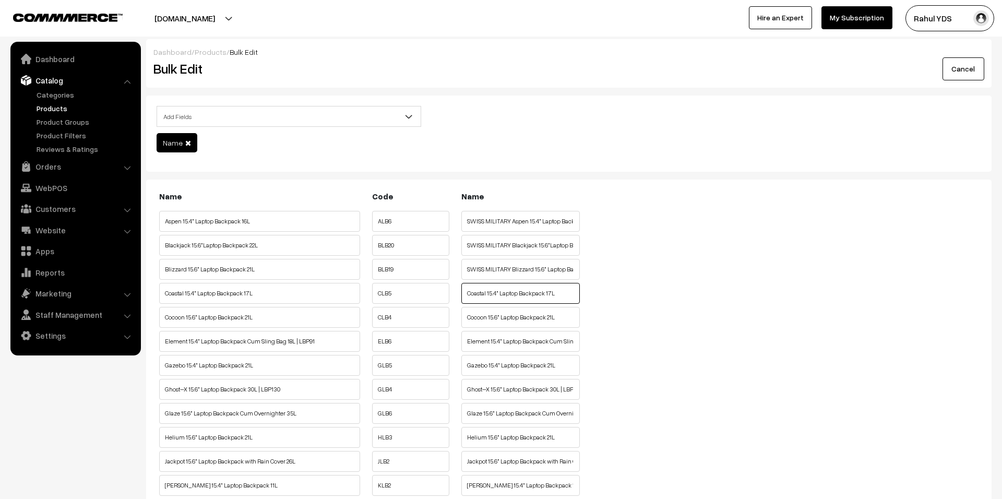
click at [468, 292] on input "Coastal 15.4" Laptop Backpack 17L" at bounding box center [520, 293] width 118 height 21
paste input "SWISS MILITARY"
type input "SWISS MILITARY Coastal 15.4" Laptop Backpack 17L"
click at [466, 318] on input "Cocoon 15.6" Laptop Backpack 21L" at bounding box center [520, 317] width 118 height 21
paste input "SWISS MILITARY"
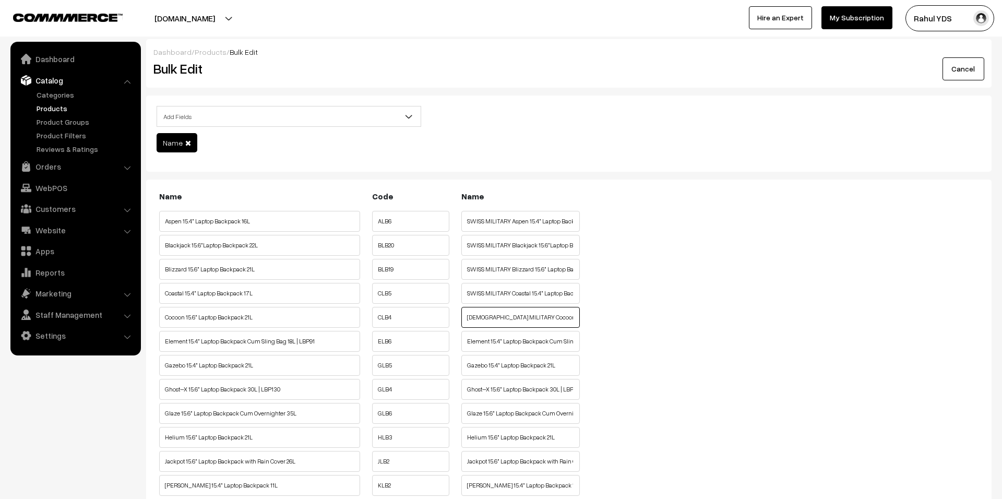
type input "SWISS MILITARY Cocoon 15.6" Laptop Backpack 21L"
click at [467, 346] on input "Element 15.4" Laptop Backpack Cum Sling Bag 18L | LBP91" at bounding box center [520, 341] width 118 height 21
paste input "SWISS MILITARY"
type input "SWISS MILITARY Element 15.4" Laptop Backpack Cum Sling Bag 18L | LBP91"
click at [470, 369] on input "Gazebo 15.4" Laptop Backpack 21L" at bounding box center [520, 365] width 118 height 21
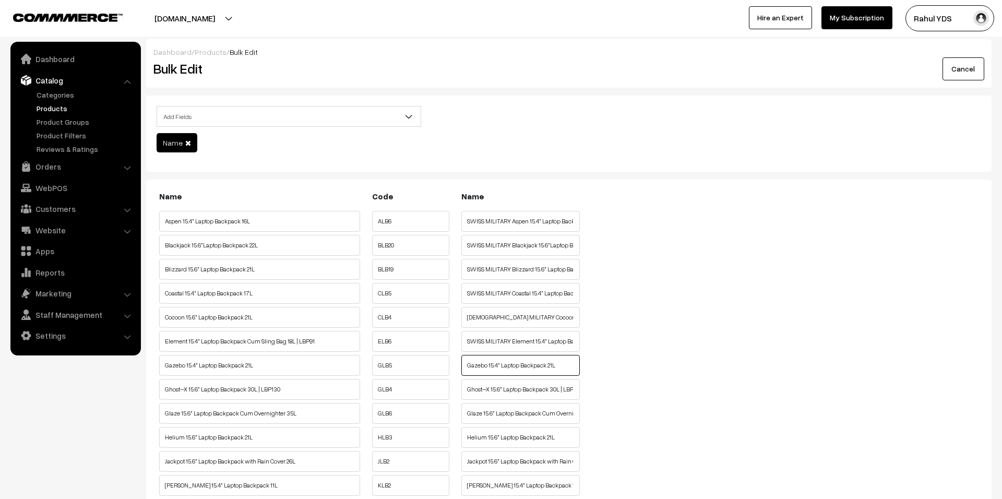
paste input "SWISS MILITARY"
type input "SWISS MILITARY Gazebo 15.4" Laptop Backpack 21L"
click at [468, 390] on input "Ghost–X 15.6" Laptop Backpack 30L | LBP130" at bounding box center [520, 389] width 118 height 21
paste input "SWISS MILITARY"
type input "SWISS MILITARY Ghost–X 15.6" Laptop Backpack 30L | LBP130"
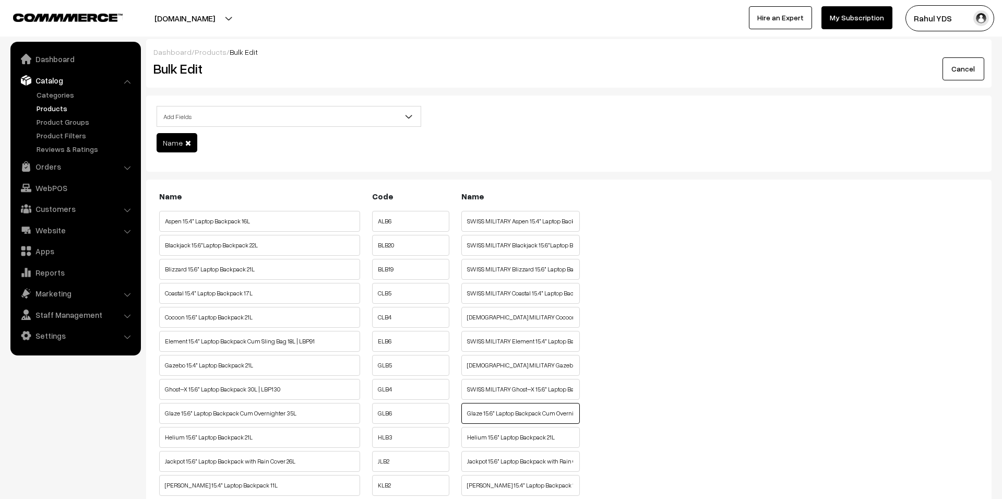
click at [468, 418] on input "Glaze 15.6" Laptop Backpack Cum Overnighter 35L" at bounding box center [520, 413] width 118 height 21
paste input "SWISS MILITARY"
type input "SWISS MILITARY Glaze 15.6" Laptop Backpack Cum Overnighter 35L"
click at [468, 444] on input "Helium 15.6" Laptop Backpack 21L" at bounding box center [520, 437] width 118 height 21
paste input "SWISS MILITARY"
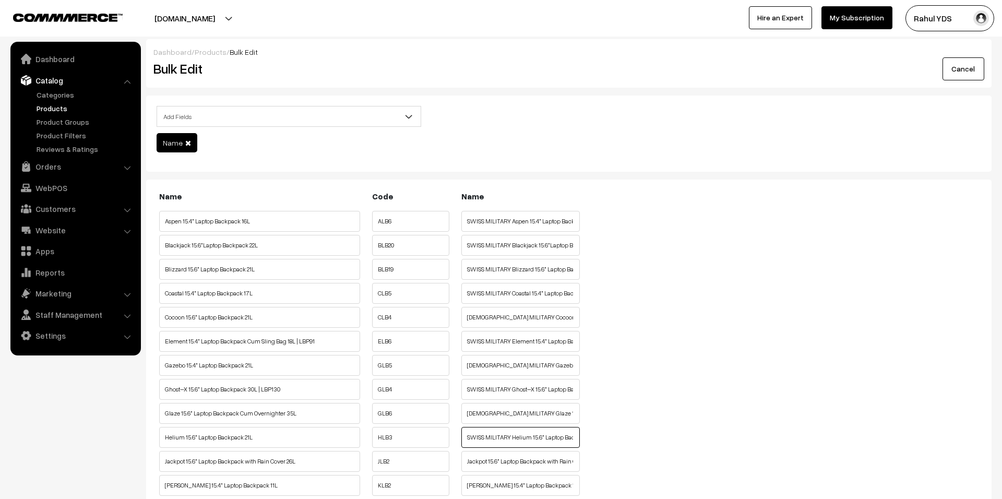
type input "SWISS MILITARY Helium 15.6" Laptop Backpack 21L"
click at [467, 469] on input "Jackpot 15.6" Laptop Backpack with Rain Cover 26L" at bounding box center [520, 461] width 118 height 21
paste input "SWISS MILITARY"
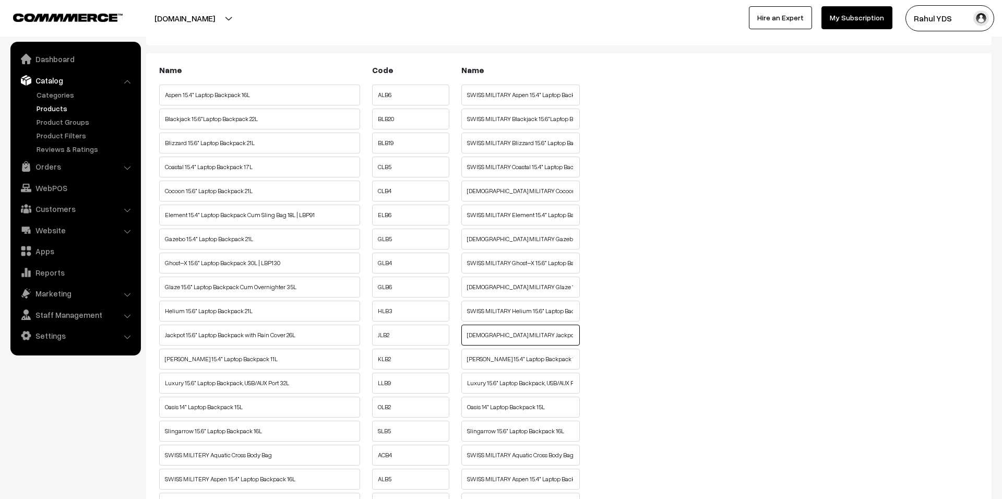
scroll to position [145, 0]
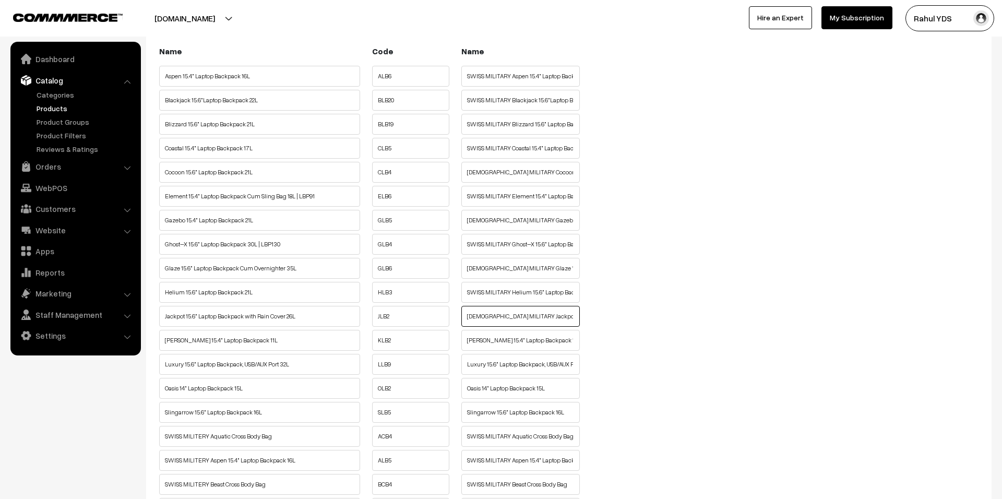
type input "SWISS MILITARY Jackpot 15.6" Laptop Backpack with Rain Cover 26L"
click at [466, 345] on input "Knox 15.4" Laptop Backpack 11L" at bounding box center [520, 340] width 118 height 21
paste input "SWISS MILITARY"
type input "SWISS MILITARY Knox 15.4" Laptop Backpack 11L"
click at [466, 365] on input "Luxury 15.6" Laptop Backpack, USB/AUX Port 32L" at bounding box center [520, 364] width 118 height 21
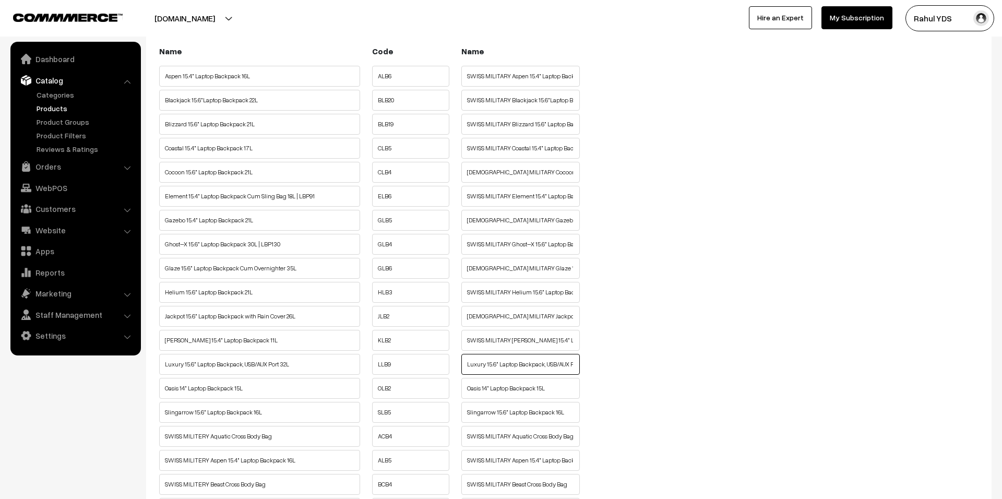
paste input "SWISS MILITARY"
type input "SWISS MILITARY Luxury 15.6" Laptop Backpack, USB/AUX Port 32L"
click at [467, 395] on input "Oasis 14" Laptop Backpack 15L" at bounding box center [520, 388] width 118 height 21
paste input "SWISS MILITARY"
type input "SWISS MILITARY Oasis 14" Laptop Backpack 15L"
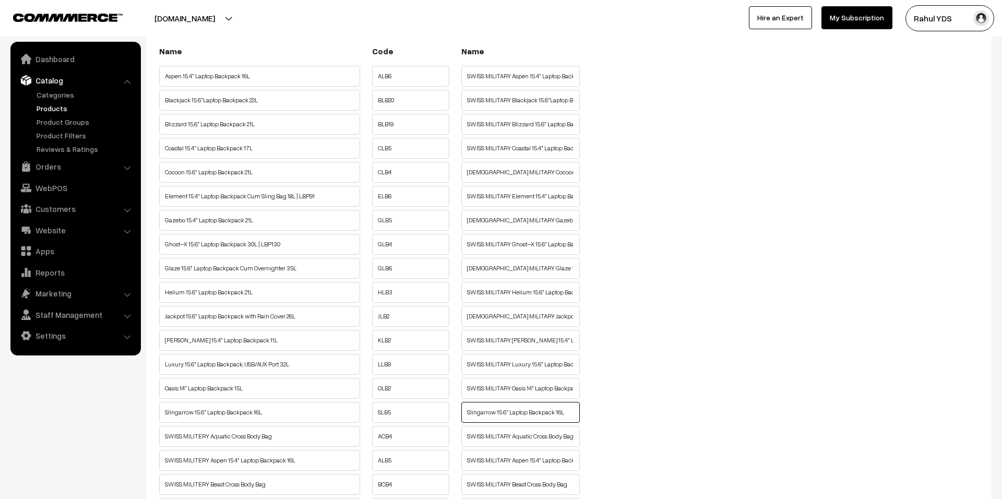
click at [466, 422] on input "Slingarrow 15.6" Laptop Backpack 16L" at bounding box center [520, 412] width 118 height 21
paste input "SWISS MILITARY"
click at [467, 415] on input "Slingarrow 15.6" Laptop Backpack 16L" at bounding box center [520, 412] width 118 height 21
paste input "SWISS MILITARY"
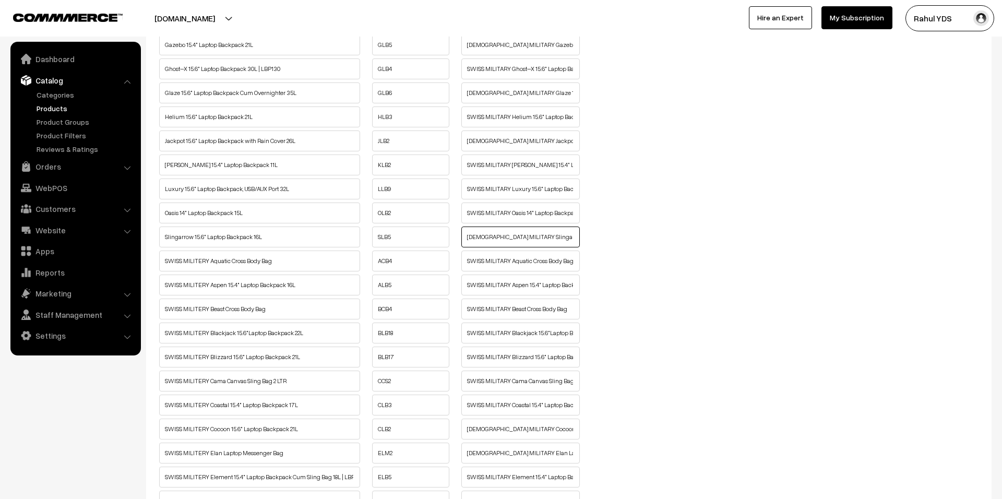
scroll to position [1069, 0]
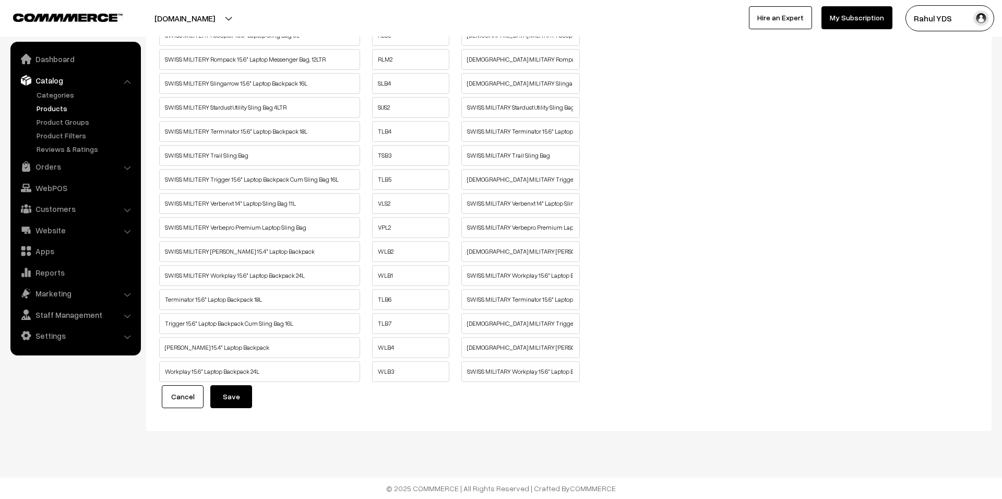
type input "SWISS MILITARY Slingarrow 15.6" Laptop Backpack 16L"
click at [231, 407] on button "Save" at bounding box center [231, 396] width 42 height 23
